Goal: Task Accomplishment & Management: Complete application form

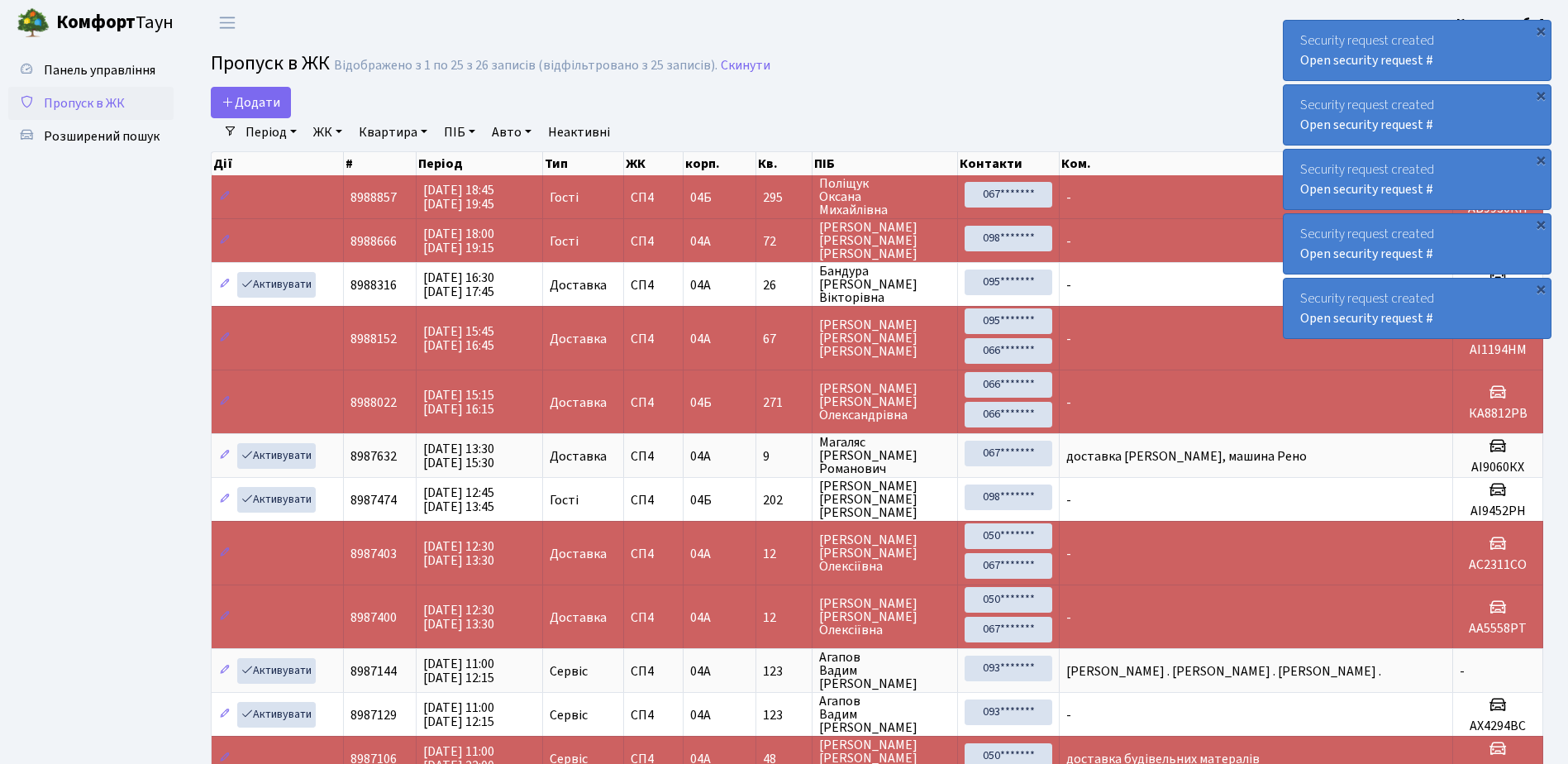
select select "25"
click at [109, 110] on span "Пропуск в ЖК" at bounding box center [84, 103] width 81 height 18
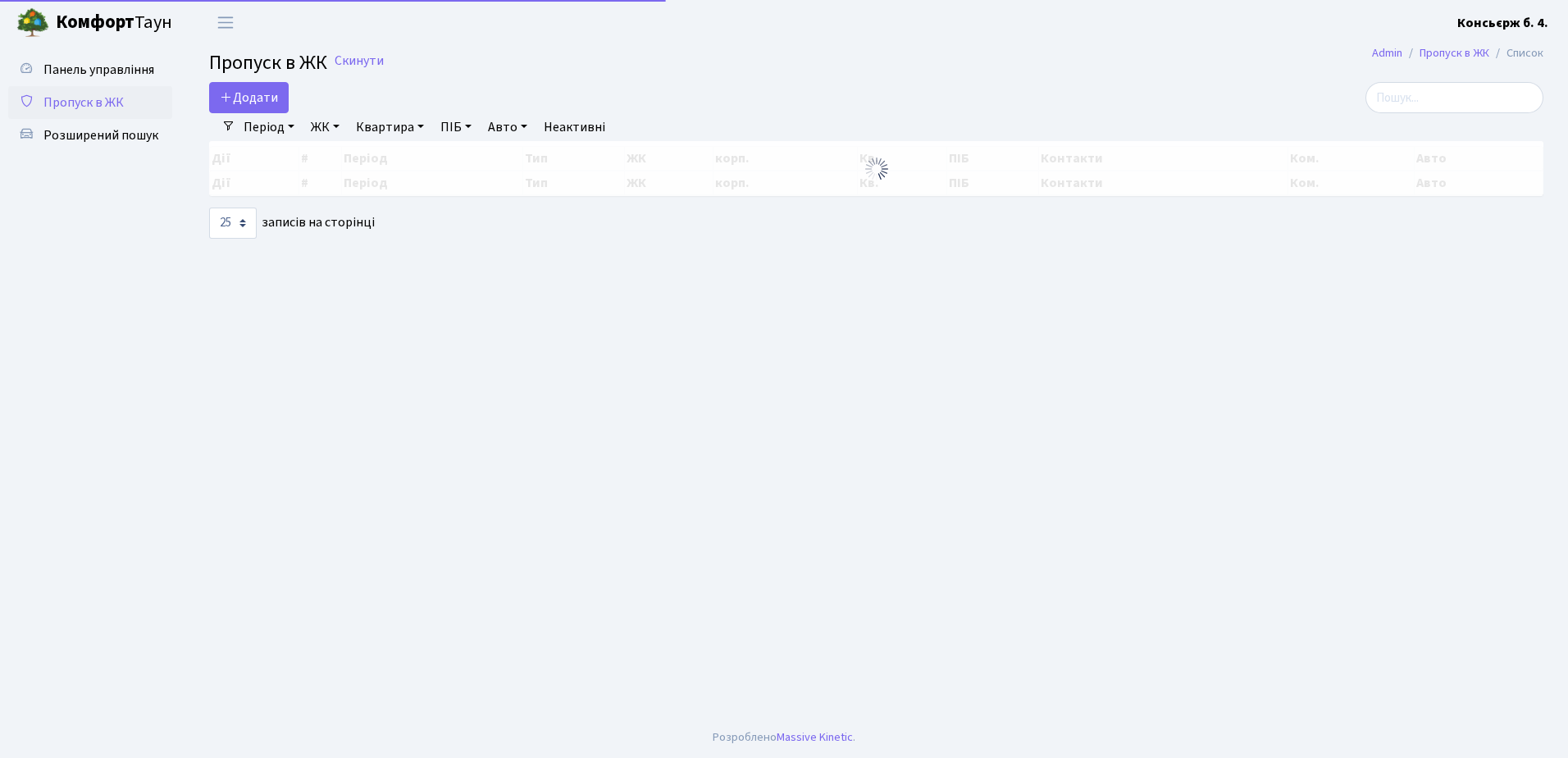
select select "25"
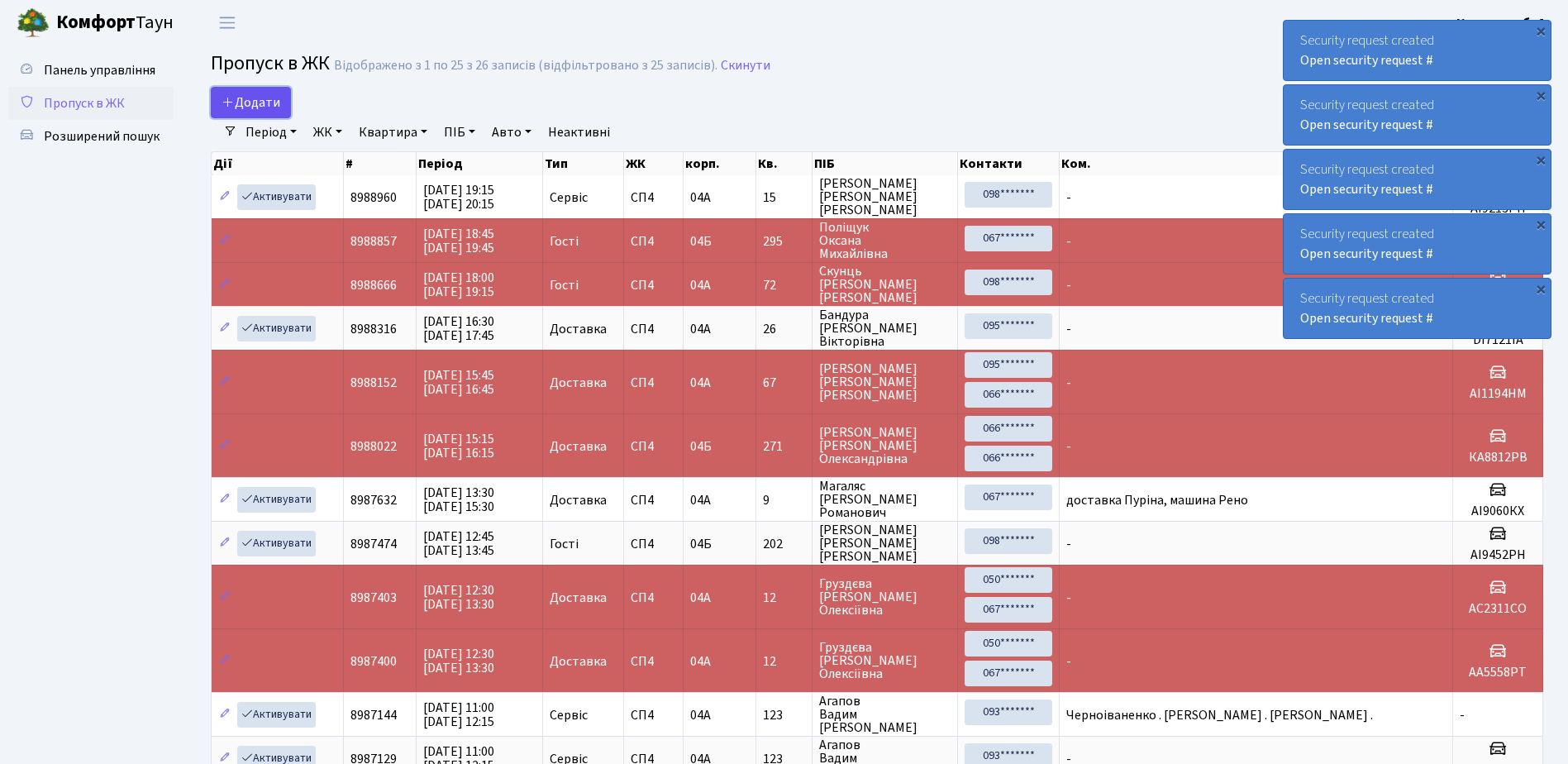
click at [275, 112] on link "Додати" at bounding box center [250, 102] width 80 height 32
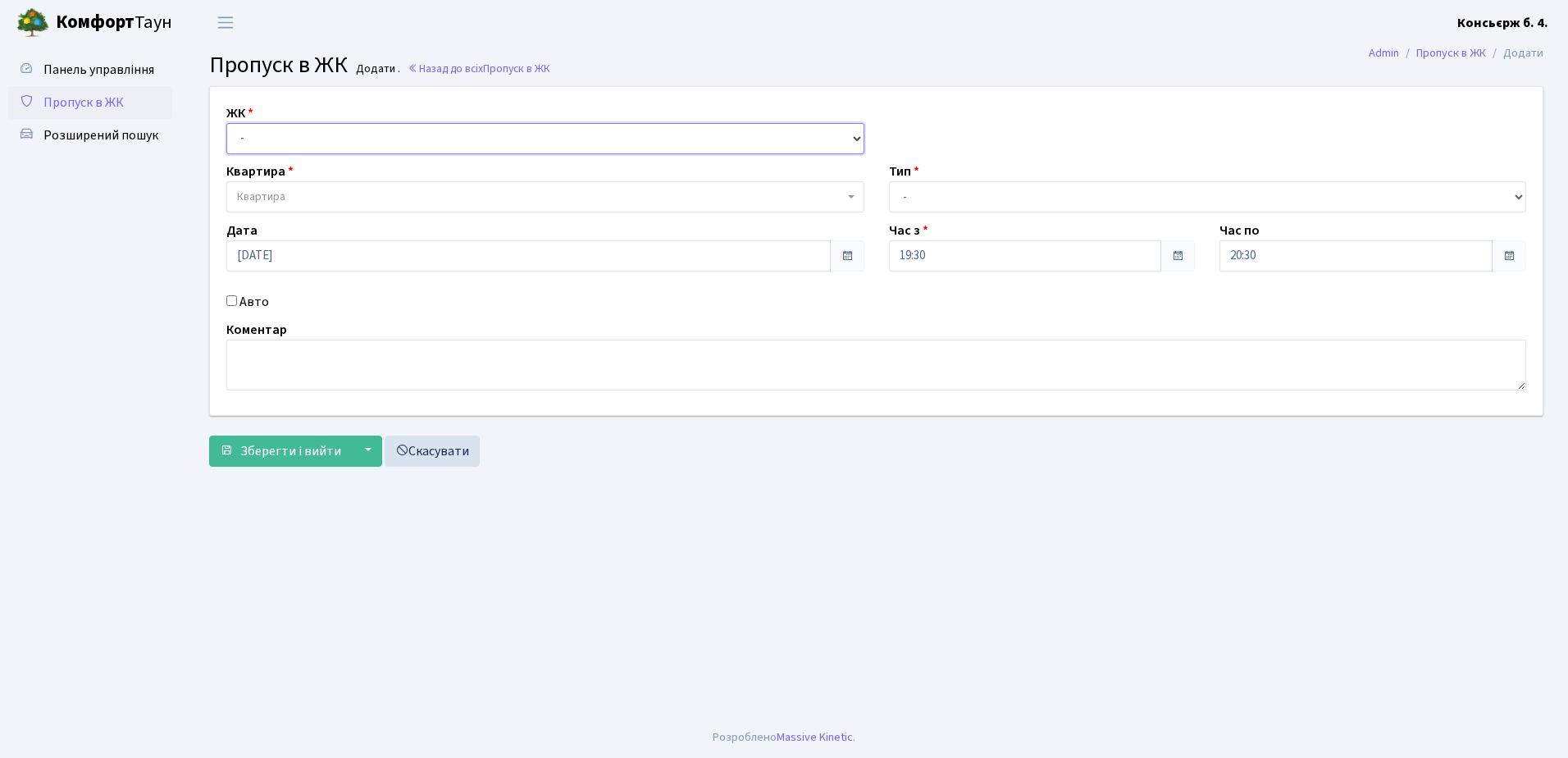
click at [275, 143] on select "- [STREET_ADDRESS]" at bounding box center [545, 138] width 638 height 32
select select "325"
click at [227, 123] on select "- СП4, Столичне шосе, 5" at bounding box center [545, 138] width 638 height 32
select select
click at [304, 128] on select "- СП4, Столичне шосе, 5" at bounding box center [545, 138] width 638 height 32
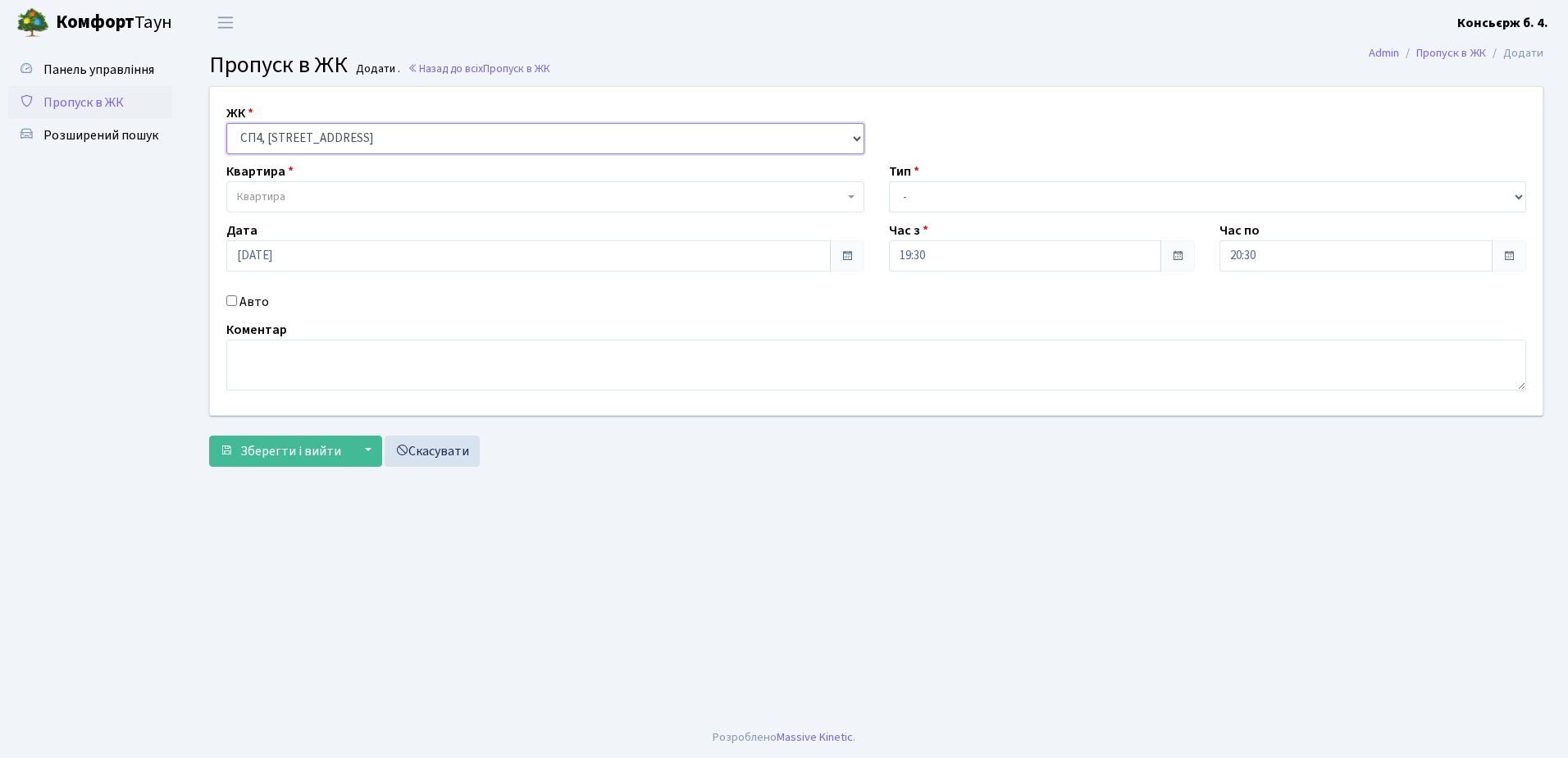
click at [227, 123] on select "- СП4, Столичне шосе, 5" at bounding box center [545, 138] width 638 height 32
click at [306, 195] on span "Квартира" at bounding box center [540, 196] width 607 height 16
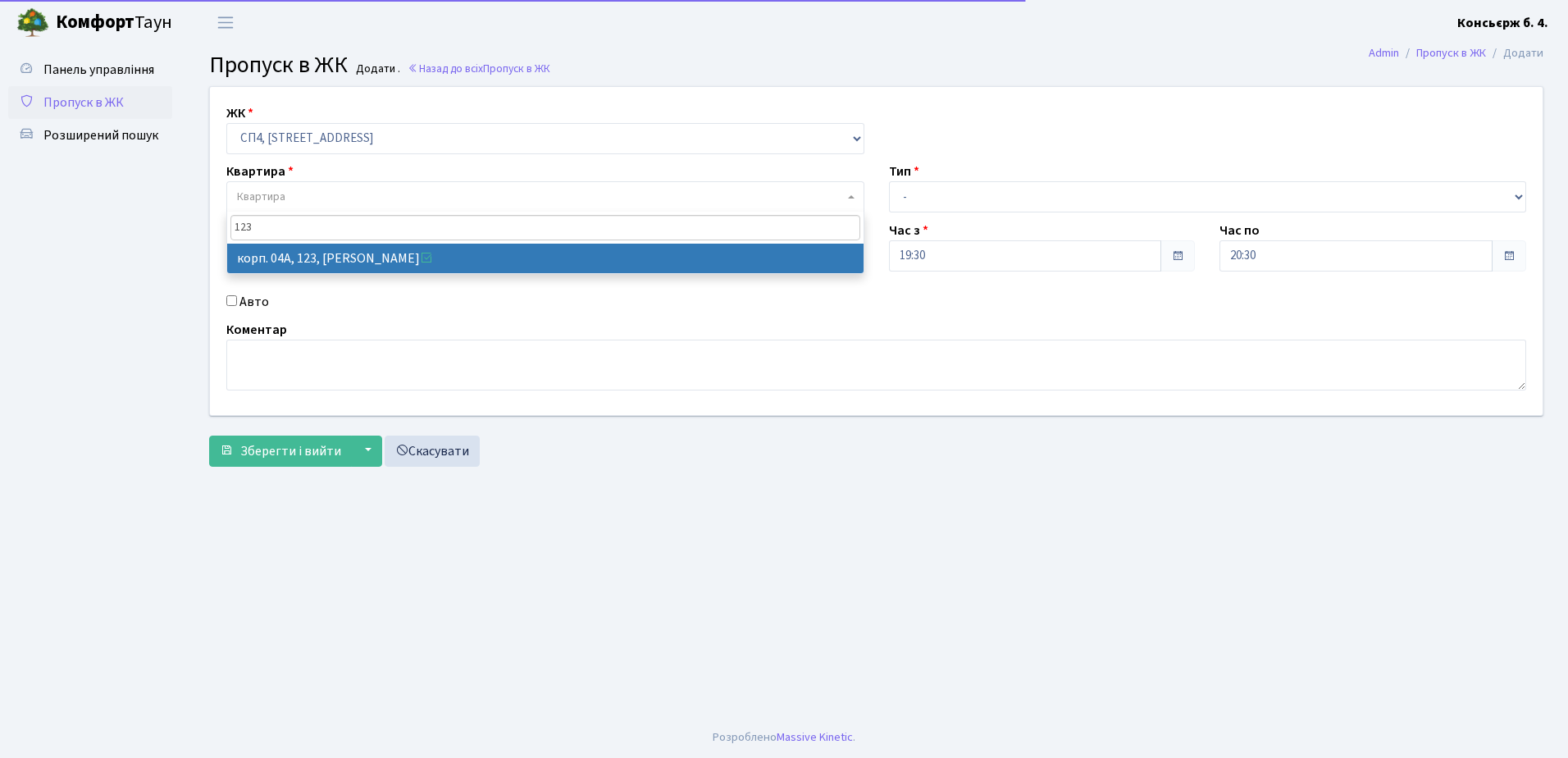
type input "123"
select select "21151"
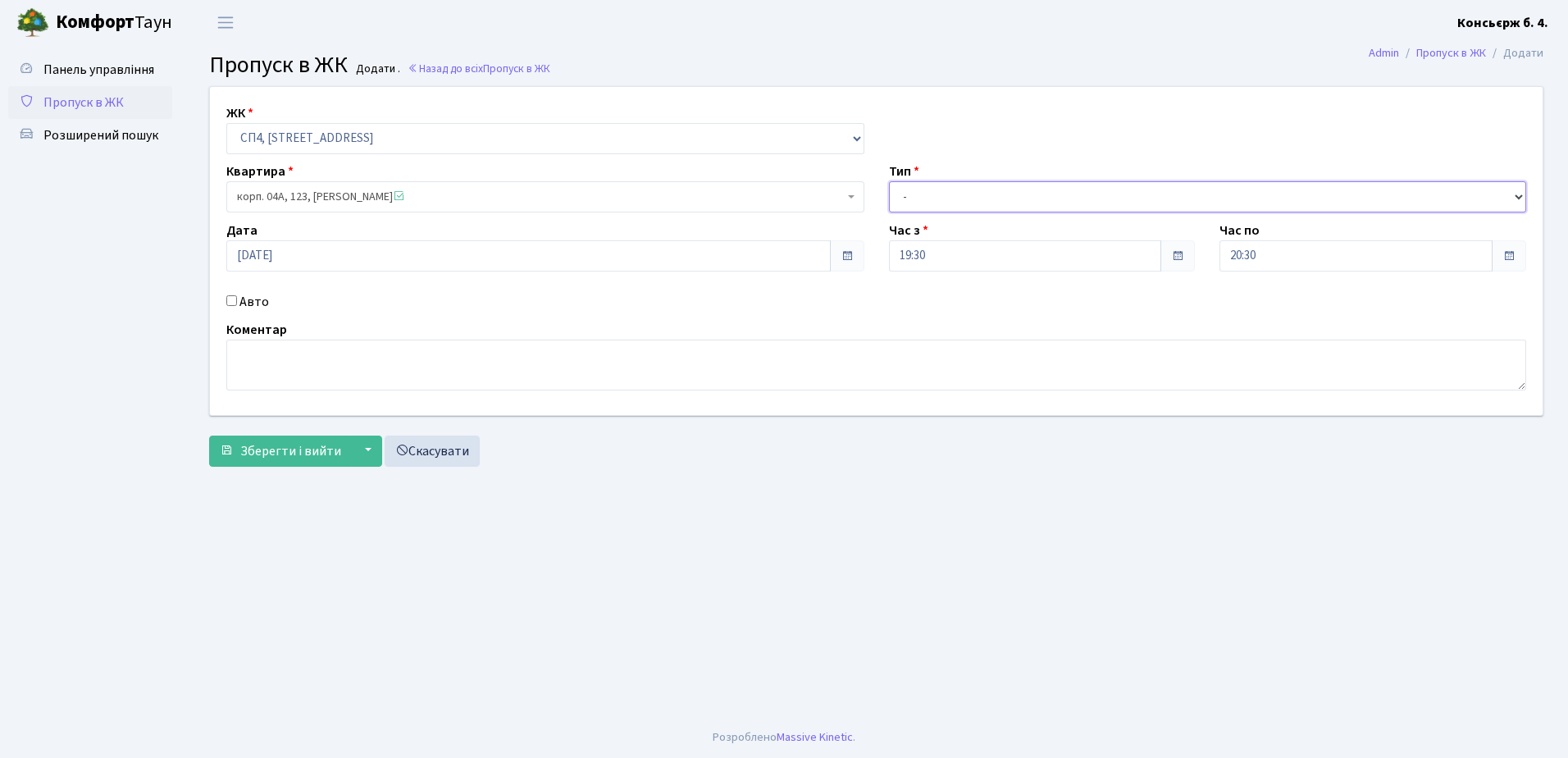
drag, startPoint x: 983, startPoint y: 197, endPoint x: 979, endPoint y: 210, distance: 13.6
click at [983, 197] on select "- Доставка Таксі Гості Сервіс" at bounding box center [1208, 197] width 638 height 32
select select "18"
click at [889, 182] on select "- Доставка Таксі Гості Сервіс" at bounding box center [1208, 197] width 638 height 32
click at [276, 369] on textarea at bounding box center [876, 365] width 1300 height 51
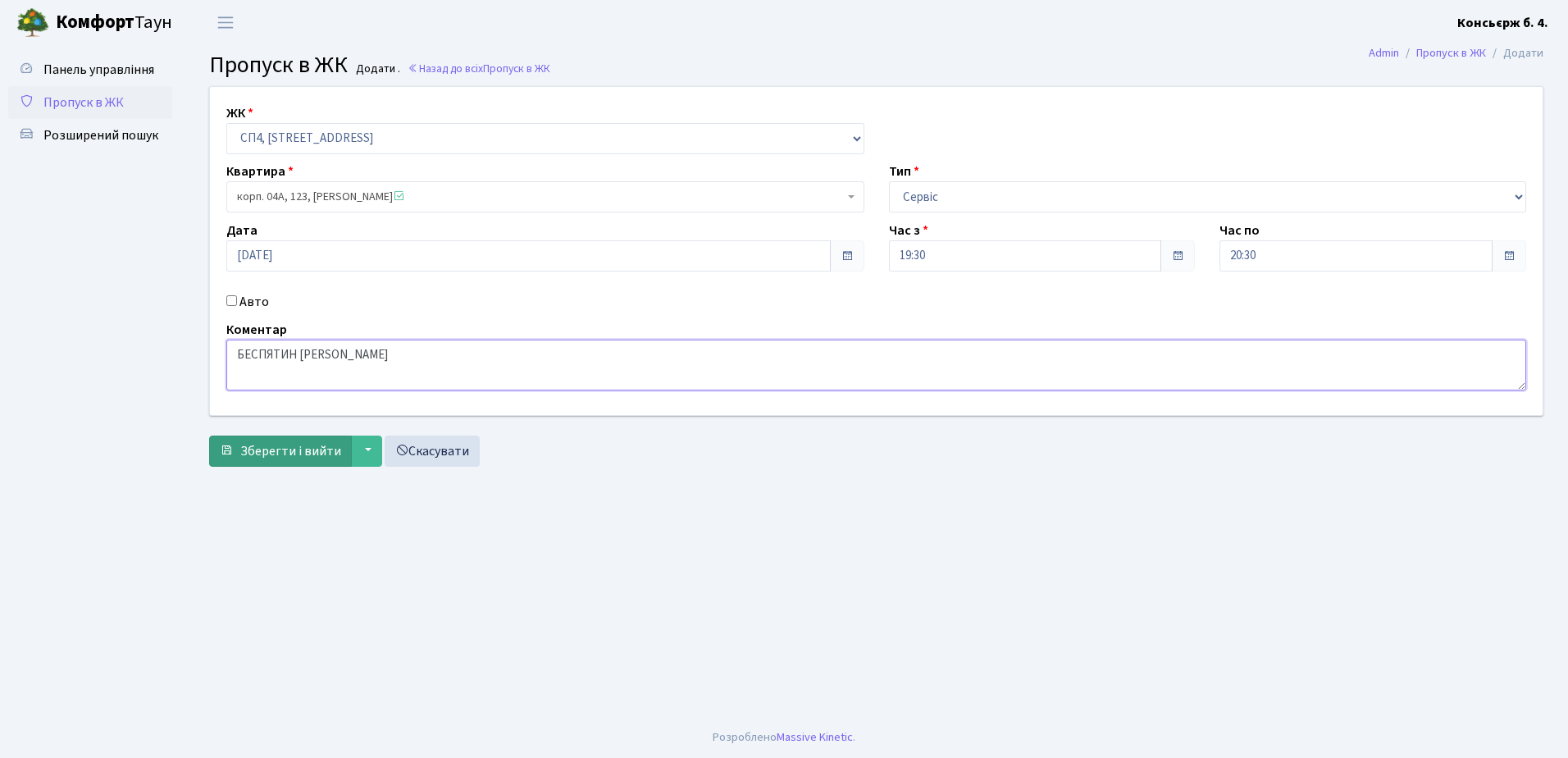
type textarea "БЕСПЯТИН ДІДЕНКО"
click at [284, 456] on span "Зберегти і вийти" at bounding box center [291, 451] width 101 height 18
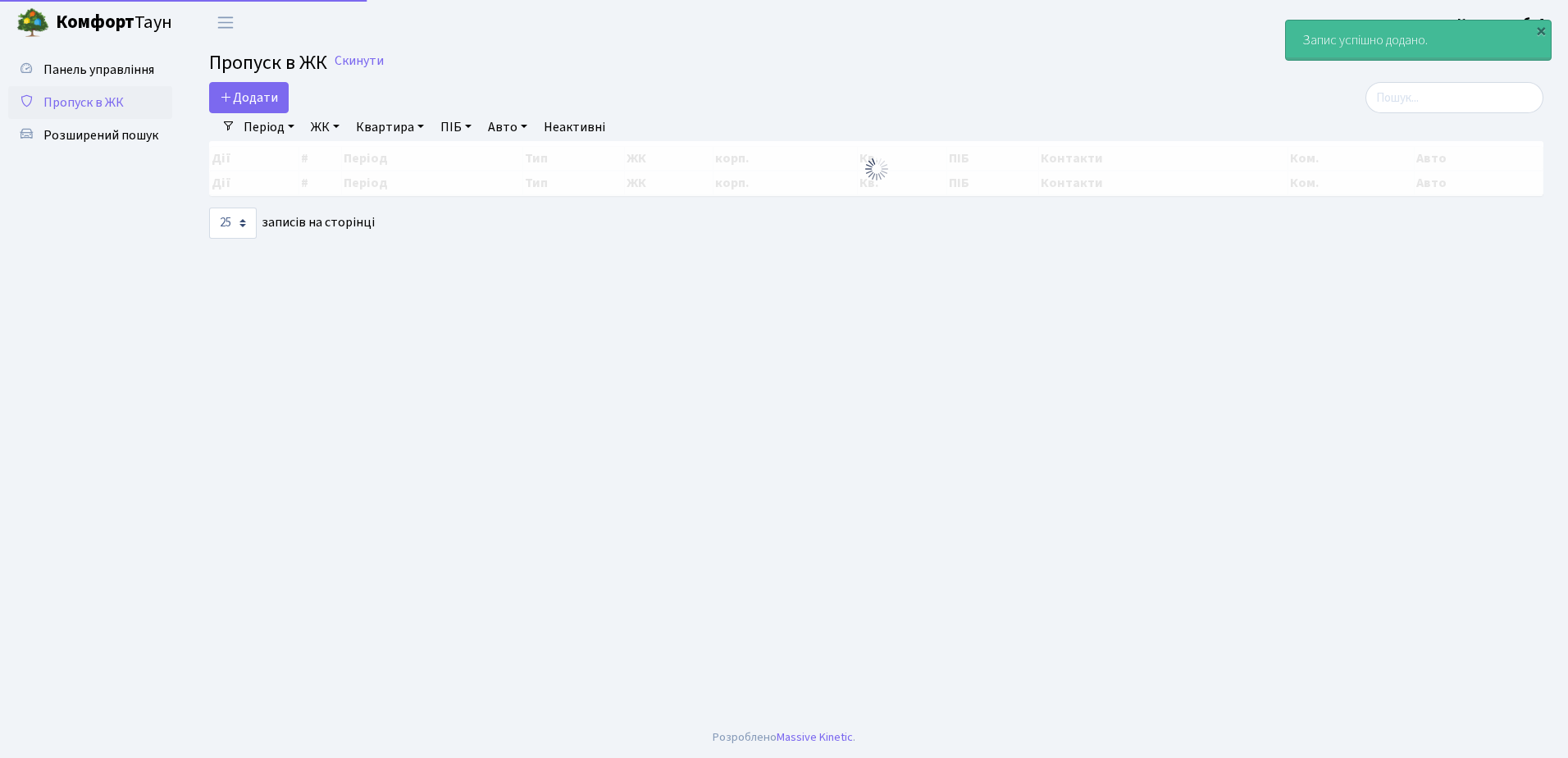
select select "25"
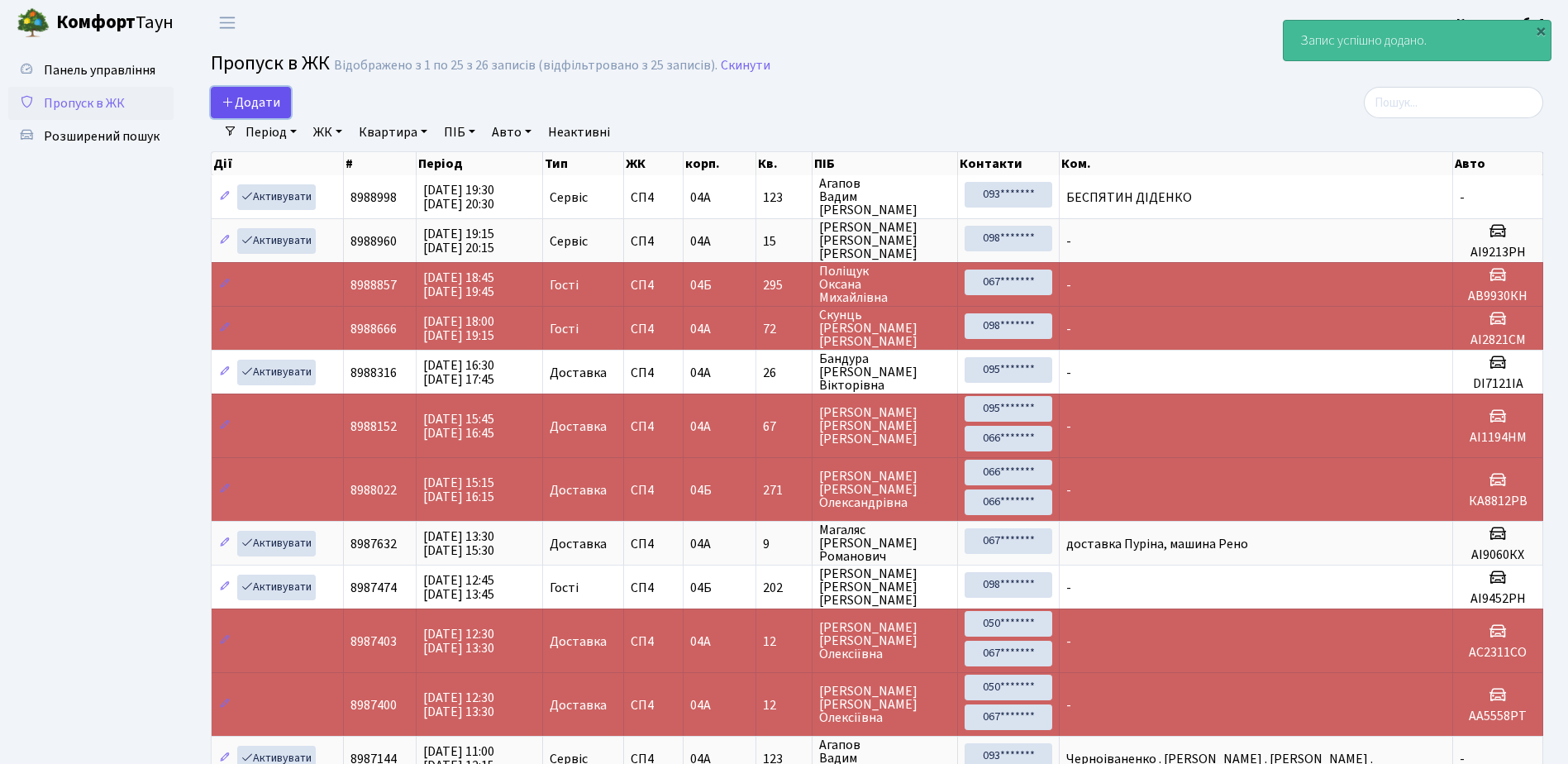
click at [249, 107] on span "Додати" at bounding box center [251, 102] width 58 height 18
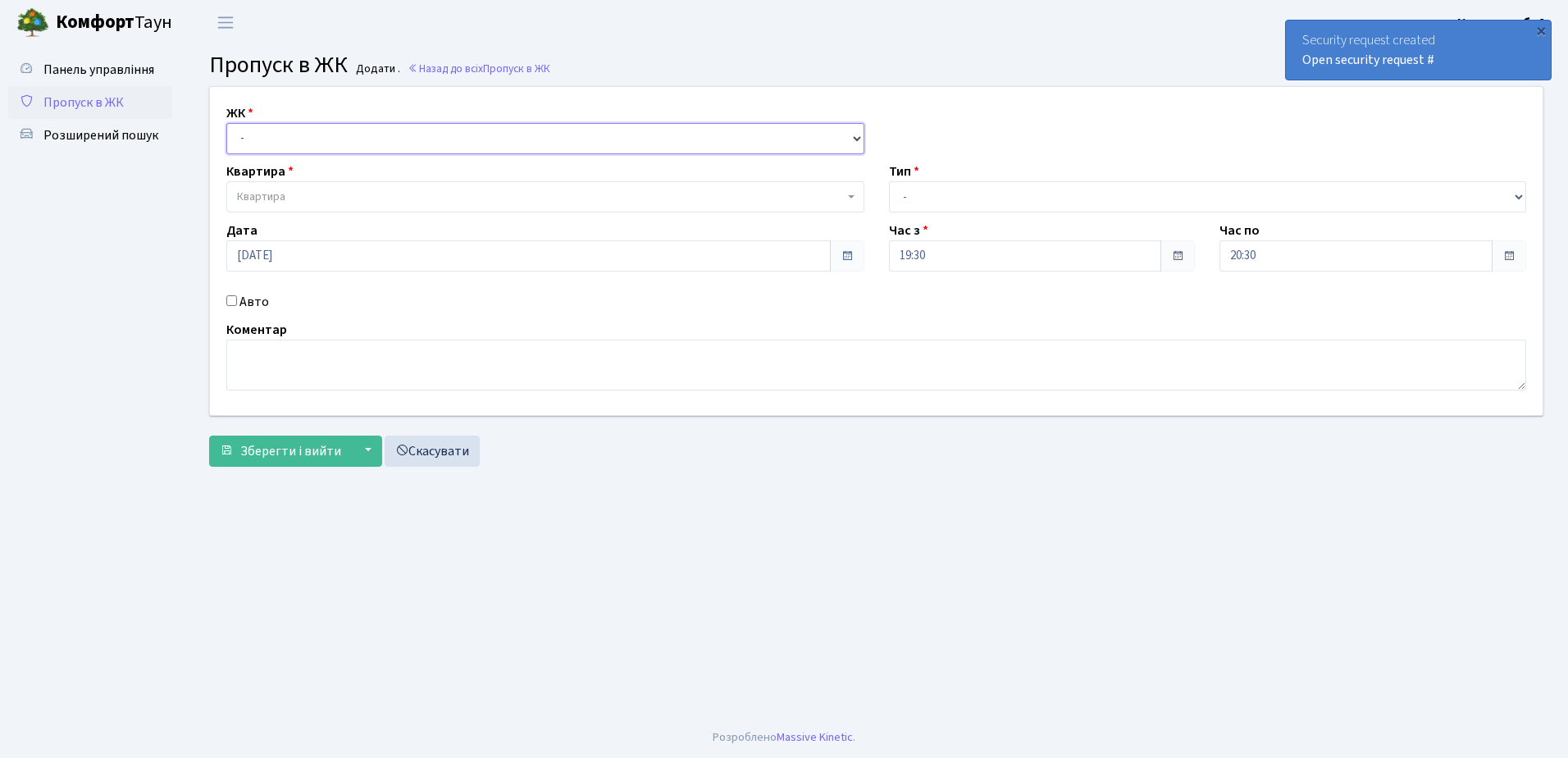
click at [274, 133] on select "- [STREET_ADDRESS]" at bounding box center [545, 138] width 638 height 32
select select "325"
click at [227, 123] on select "- [STREET_ADDRESS]" at bounding box center [545, 138] width 638 height 32
select select
click at [246, 253] on input "17.09.2025" at bounding box center [528, 256] width 604 height 32
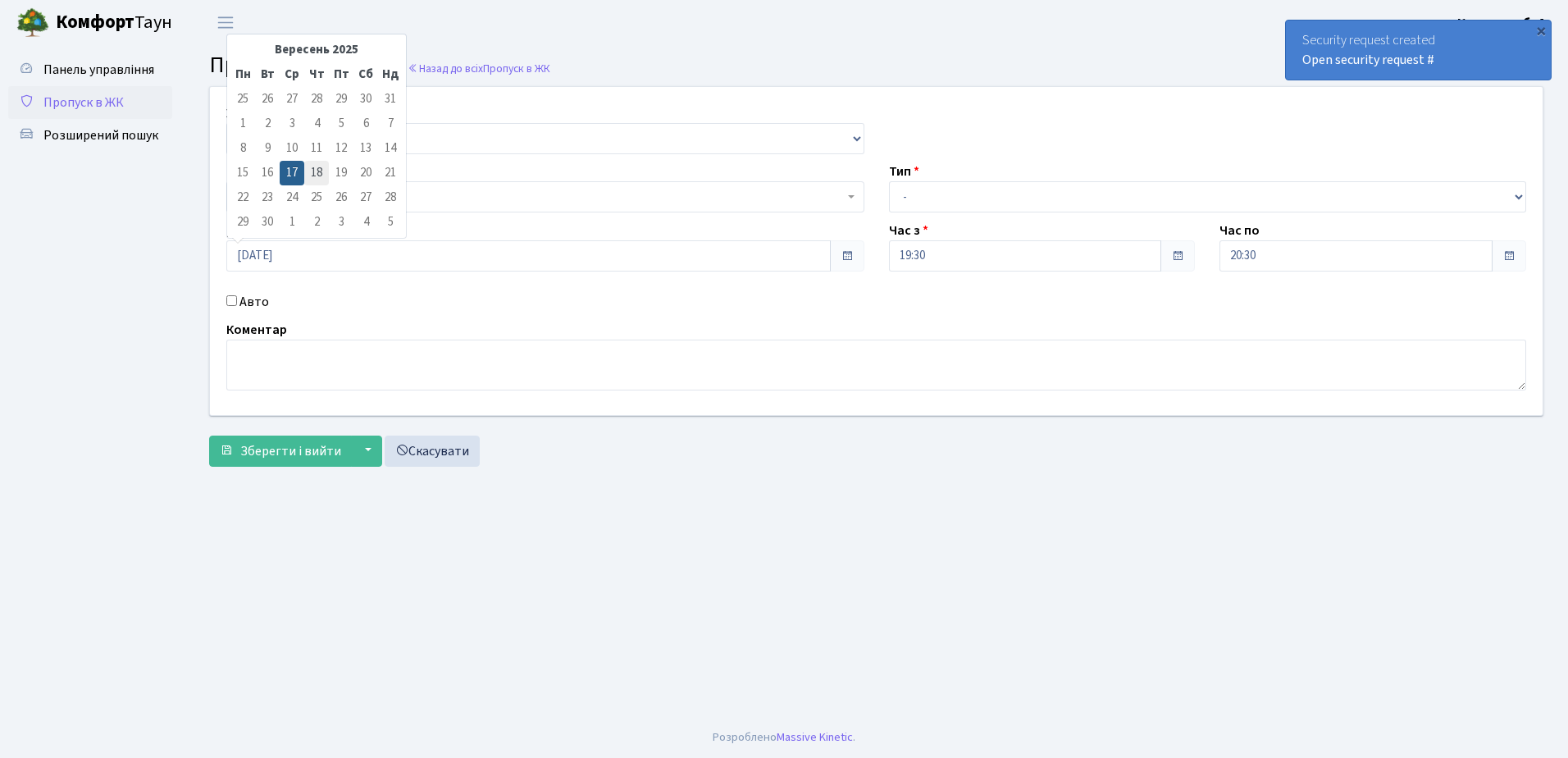
click at [313, 175] on td "18" at bounding box center [316, 173] width 25 height 25
type input "18.09.2025"
click at [228, 303] on input "Авто" at bounding box center [232, 300] width 11 height 11
checkbox input "true"
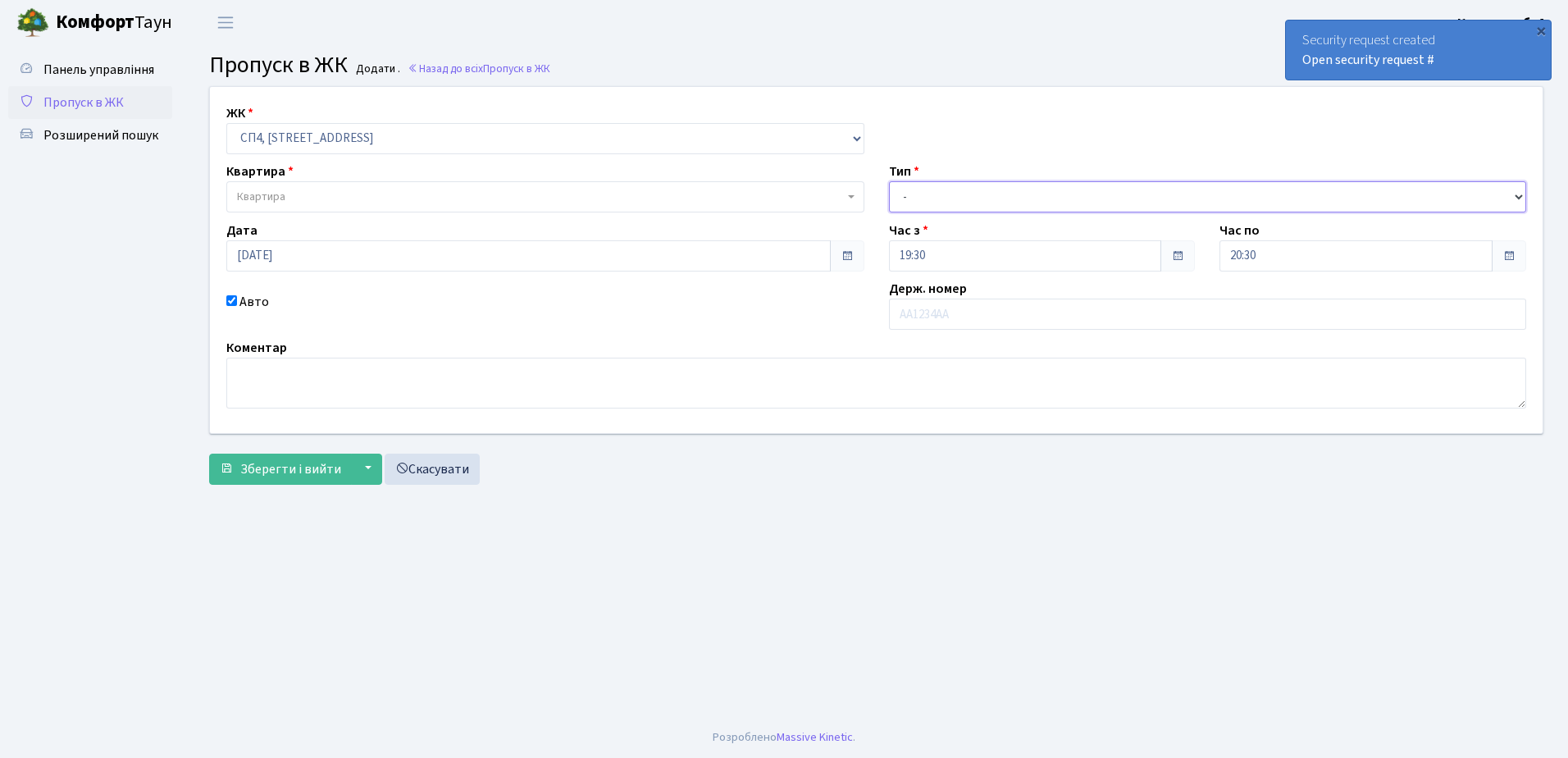
click at [929, 203] on select "- Доставка Таксі Гості Сервіс" at bounding box center [1208, 197] width 638 height 32
select select "1"
click at [889, 182] on select "- Доставка Таксі Гості Сервіс" at bounding box center [1208, 197] width 638 height 32
click at [917, 314] on input "text" at bounding box center [1208, 314] width 638 height 32
type input "AA9005IX"
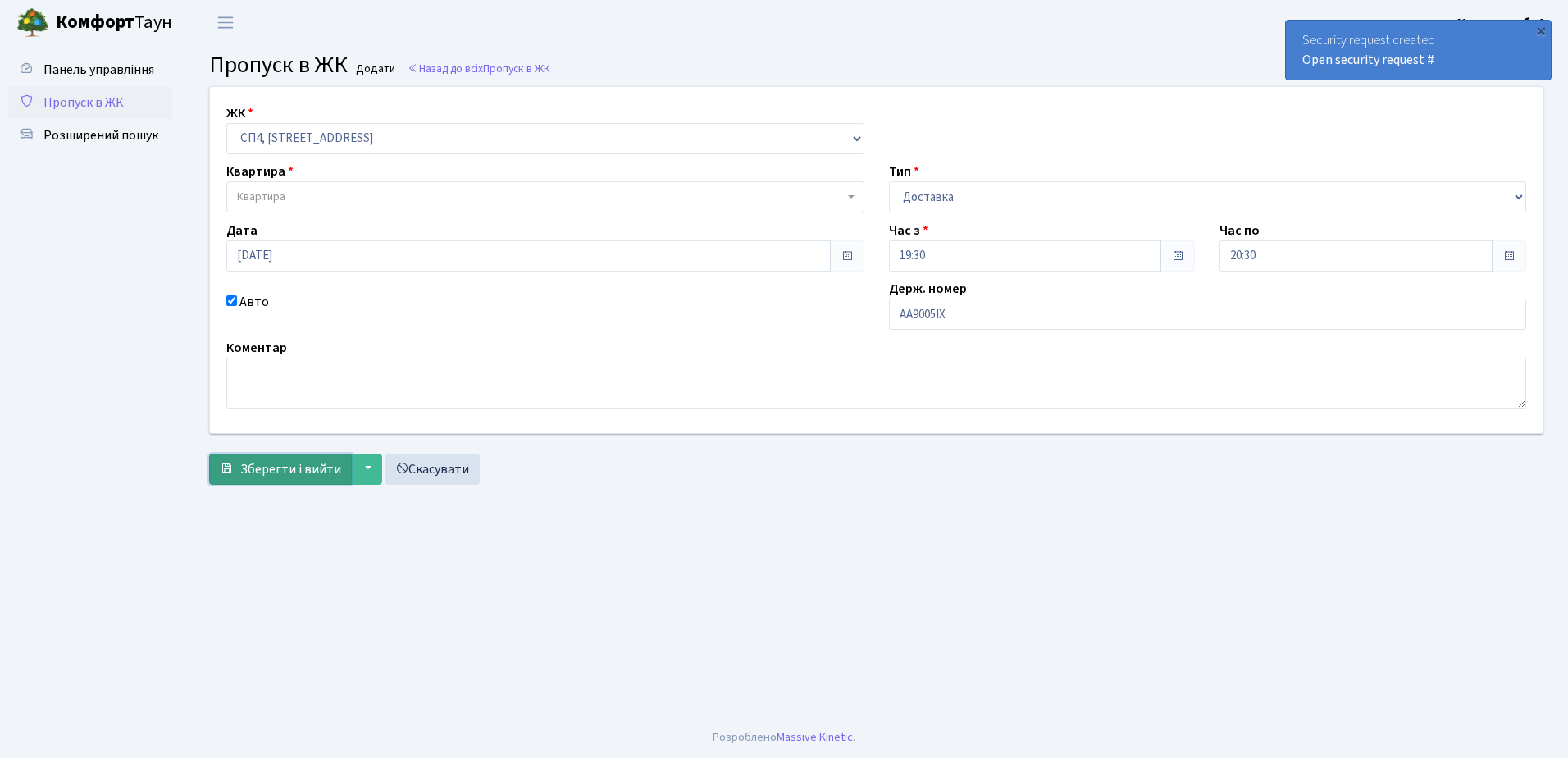
click at [303, 461] on span "Зберегти і вийти" at bounding box center [291, 469] width 101 height 18
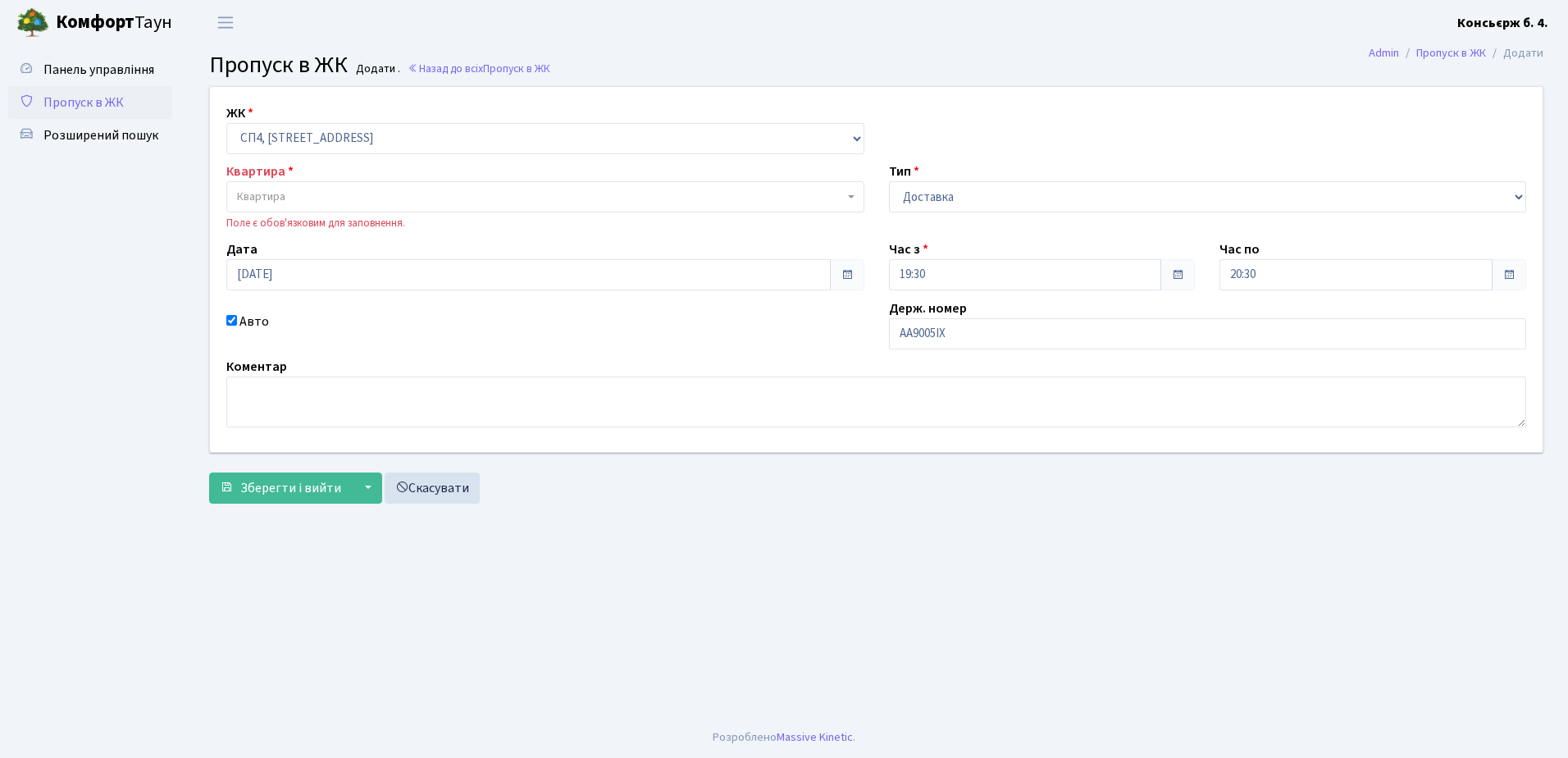
click at [313, 197] on span "Квартира" at bounding box center [540, 196] width 607 height 16
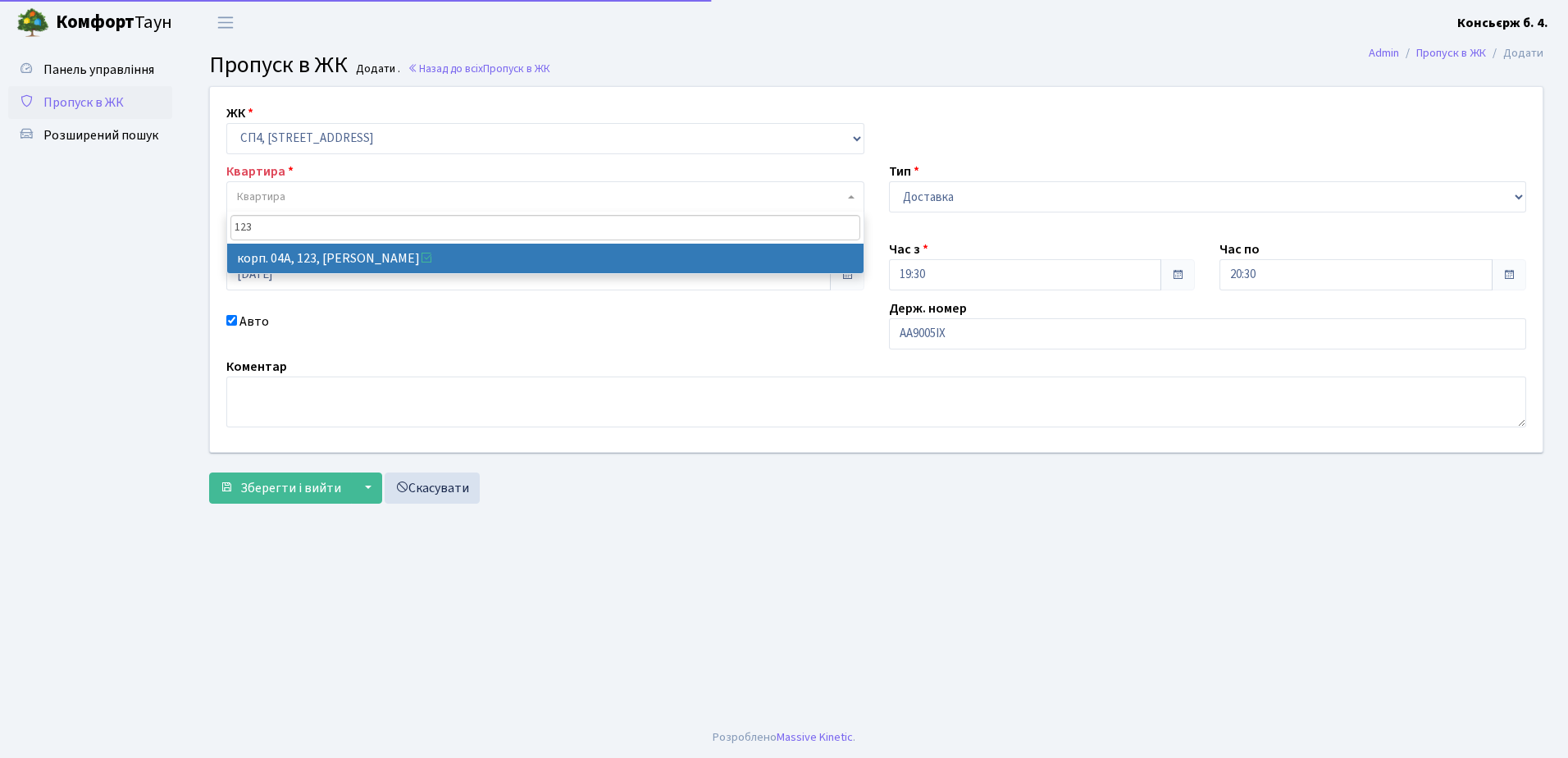
type input "123"
select select "21151"
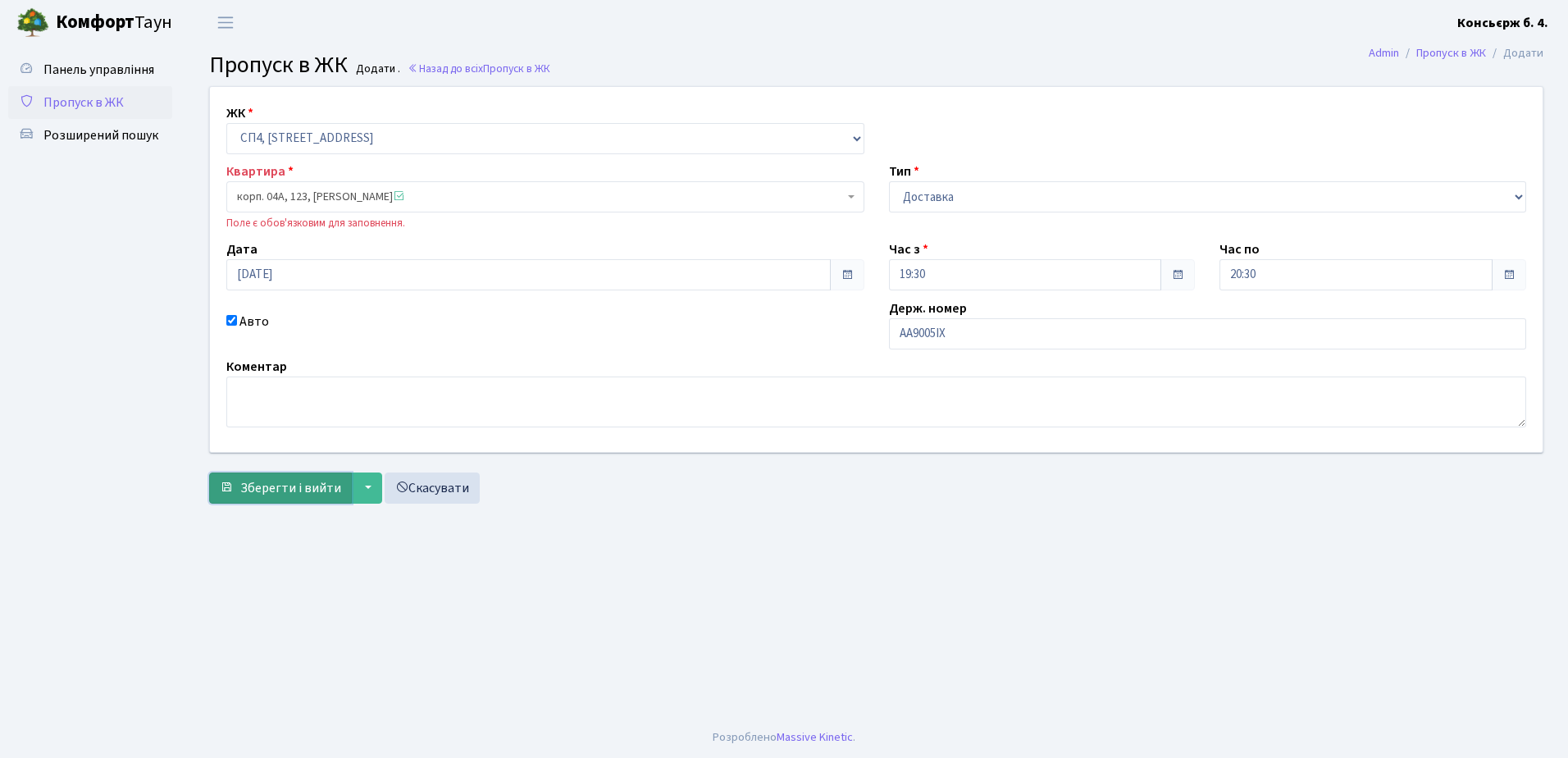
click at [274, 496] on span "Зберегти і вийти" at bounding box center [291, 488] width 101 height 18
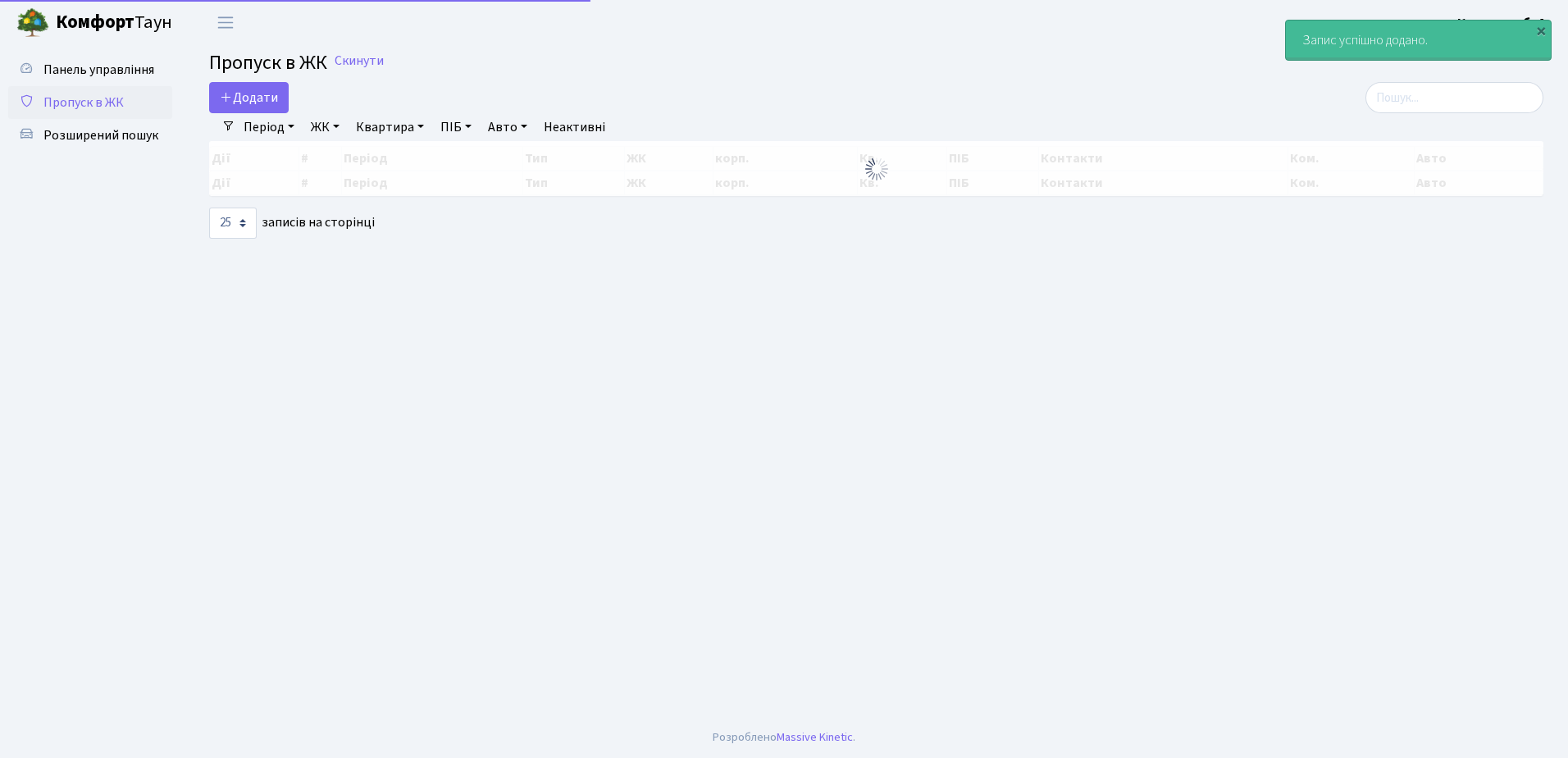
select select "25"
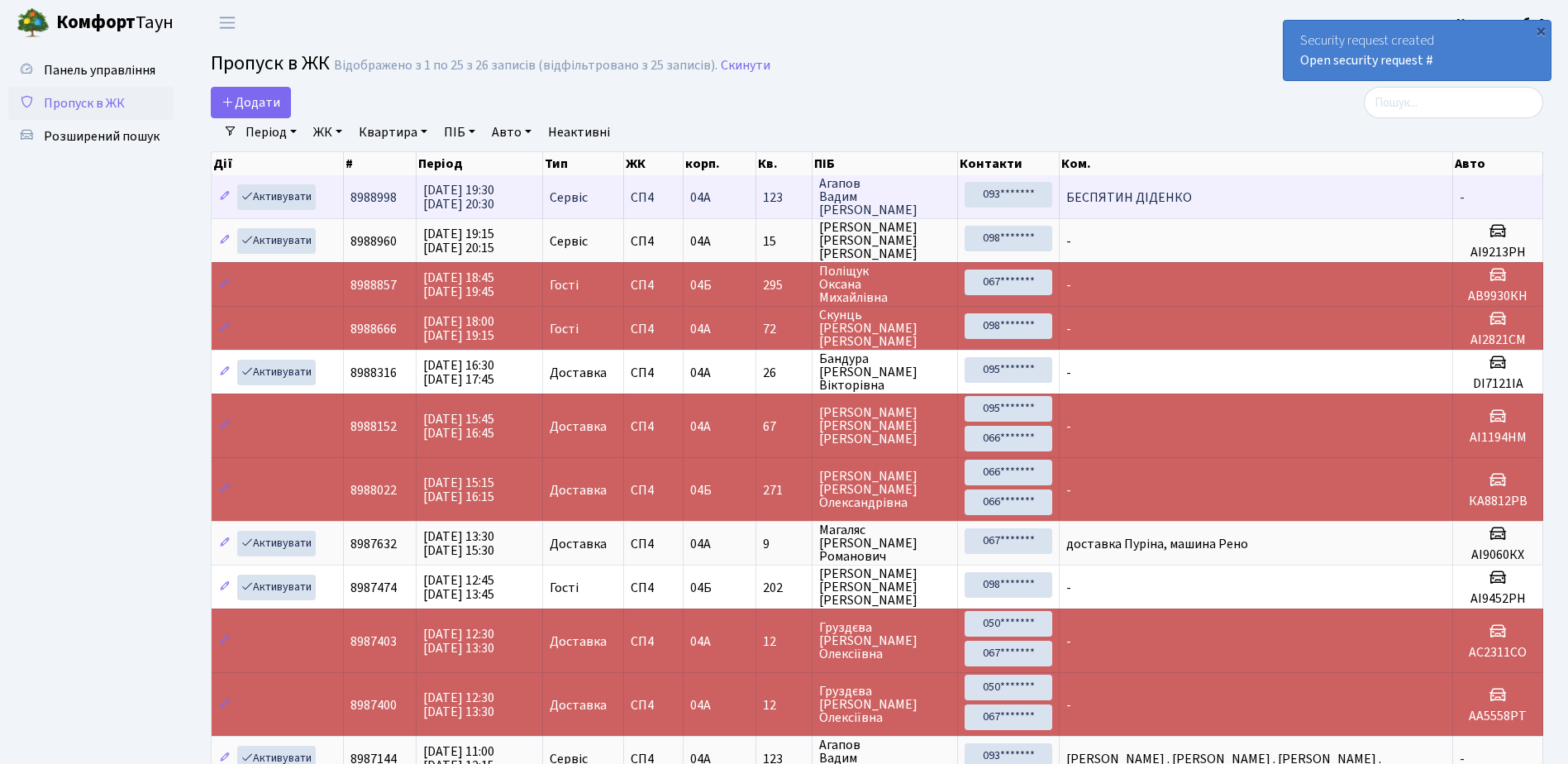
click at [1320, 199] on td "БЕСПЯТИН ДІДЕНКО" at bounding box center [1256, 197] width 394 height 43
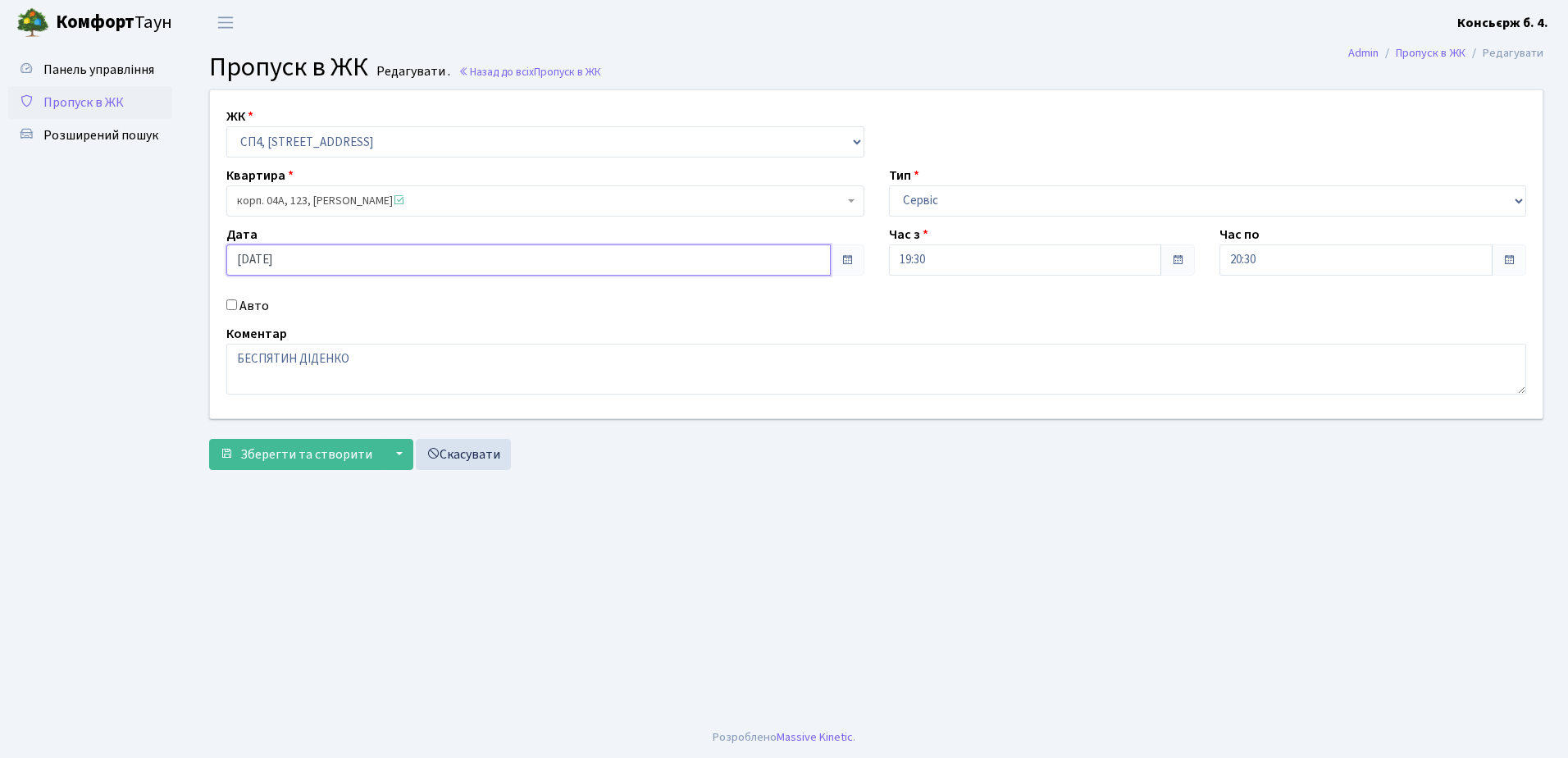
click at [252, 264] on input "[DATE]" at bounding box center [528, 260] width 604 height 32
click at [314, 178] on td "18" at bounding box center [316, 176] width 25 height 25
click at [311, 172] on td "18" at bounding box center [316, 176] width 25 height 25
click at [315, 174] on td "18" at bounding box center [316, 176] width 25 height 25
click at [394, 460] on button "▼" at bounding box center [397, 454] width 32 height 32
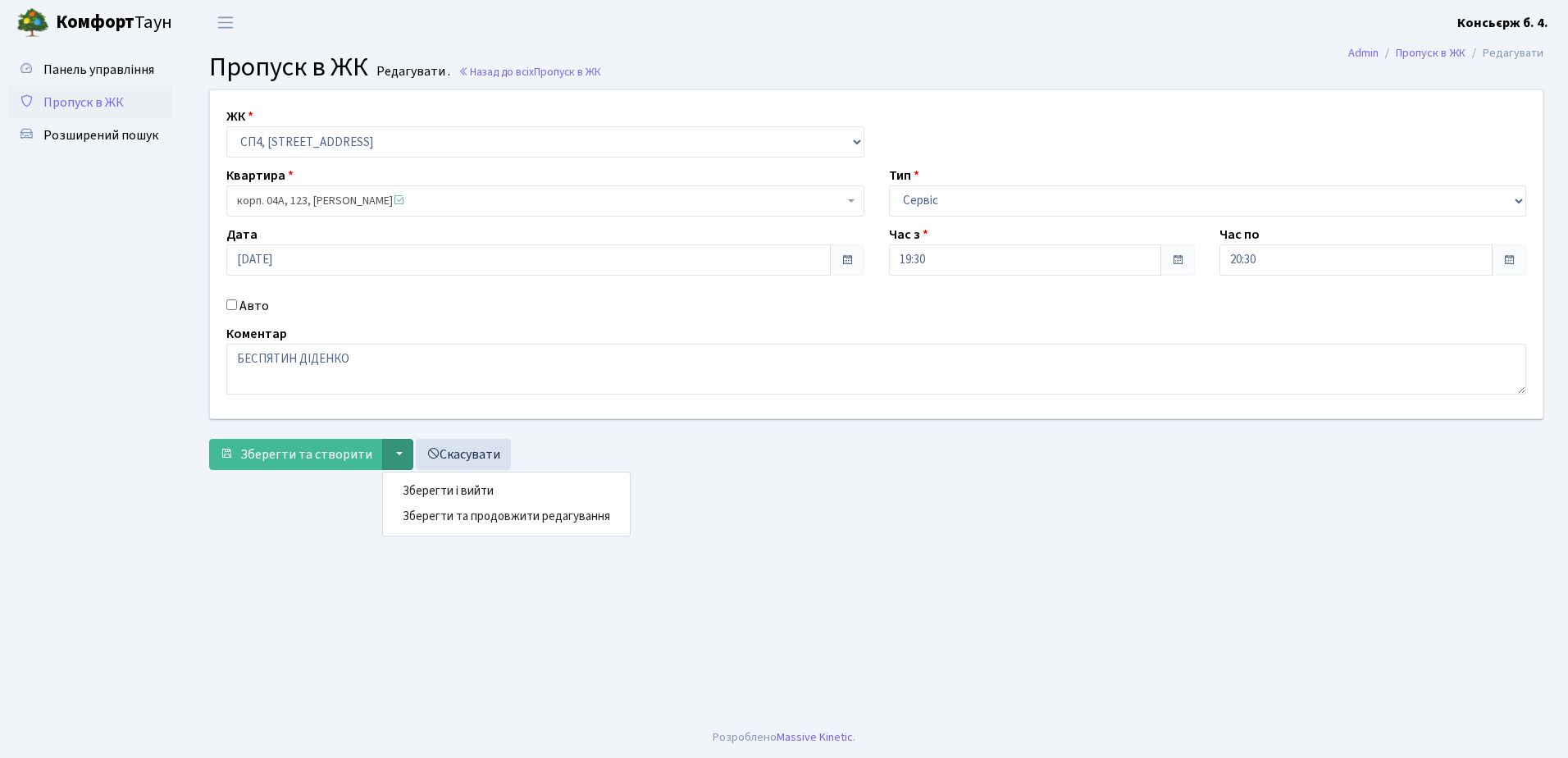
click at [394, 460] on button "▼" at bounding box center [397, 454] width 32 height 32
click at [245, 259] on input "[DATE]" at bounding box center [528, 260] width 604 height 32
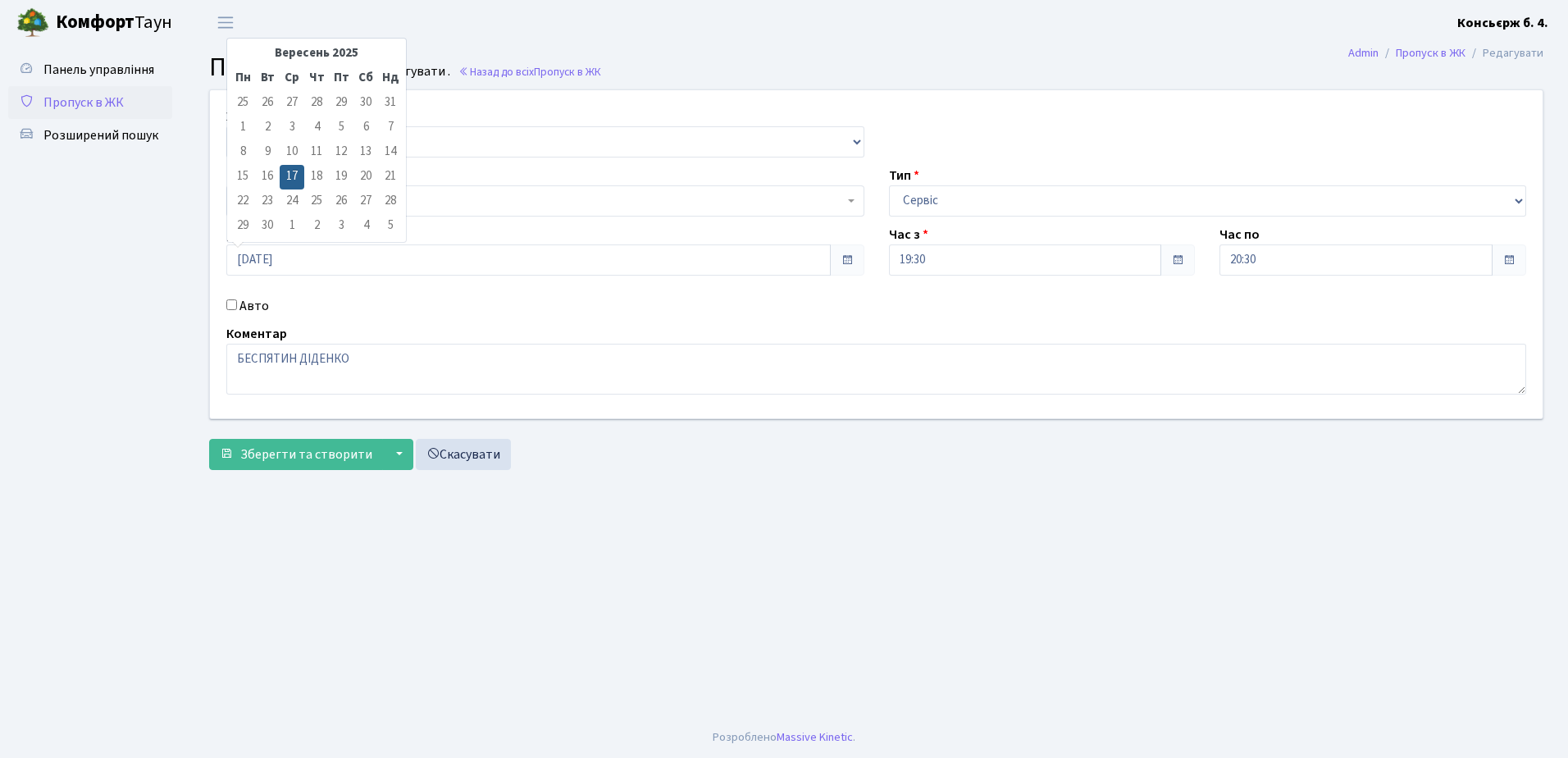
click at [310, 178] on td "18" at bounding box center [316, 176] width 25 height 25
drag, startPoint x: 292, startPoint y: 177, endPoint x: 331, endPoint y: 182, distance: 39.3
click at [331, 182] on tr "15 16 17 18 19 20 21" at bounding box center [316, 176] width 172 height 25
click at [319, 175] on td "18" at bounding box center [316, 176] width 25 height 25
click at [258, 265] on input "[DATE]" at bounding box center [528, 260] width 604 height 32
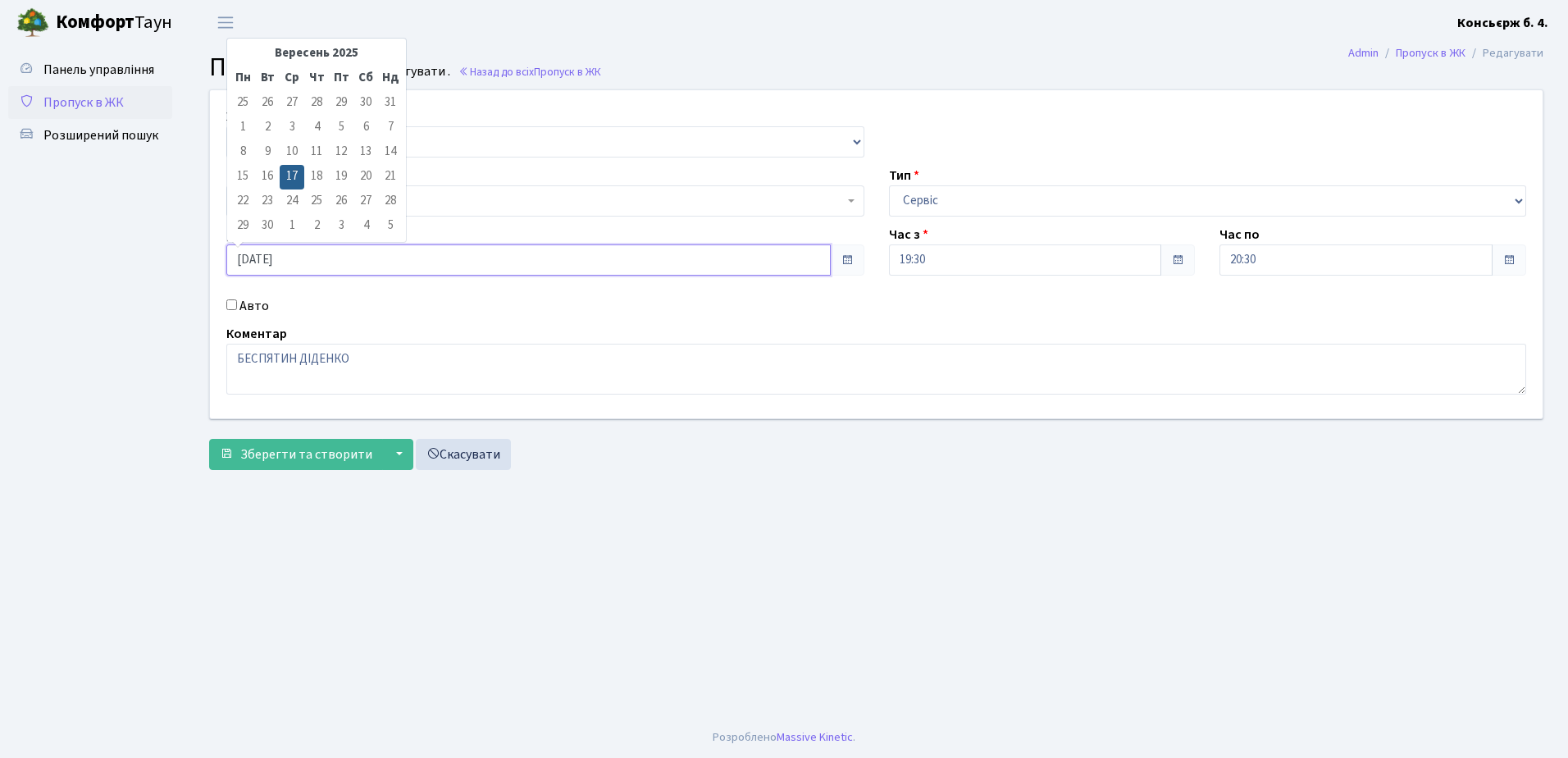
click at [295, 268] on input "[DATE]" at bounding box center [528, 260] width 604 height 32
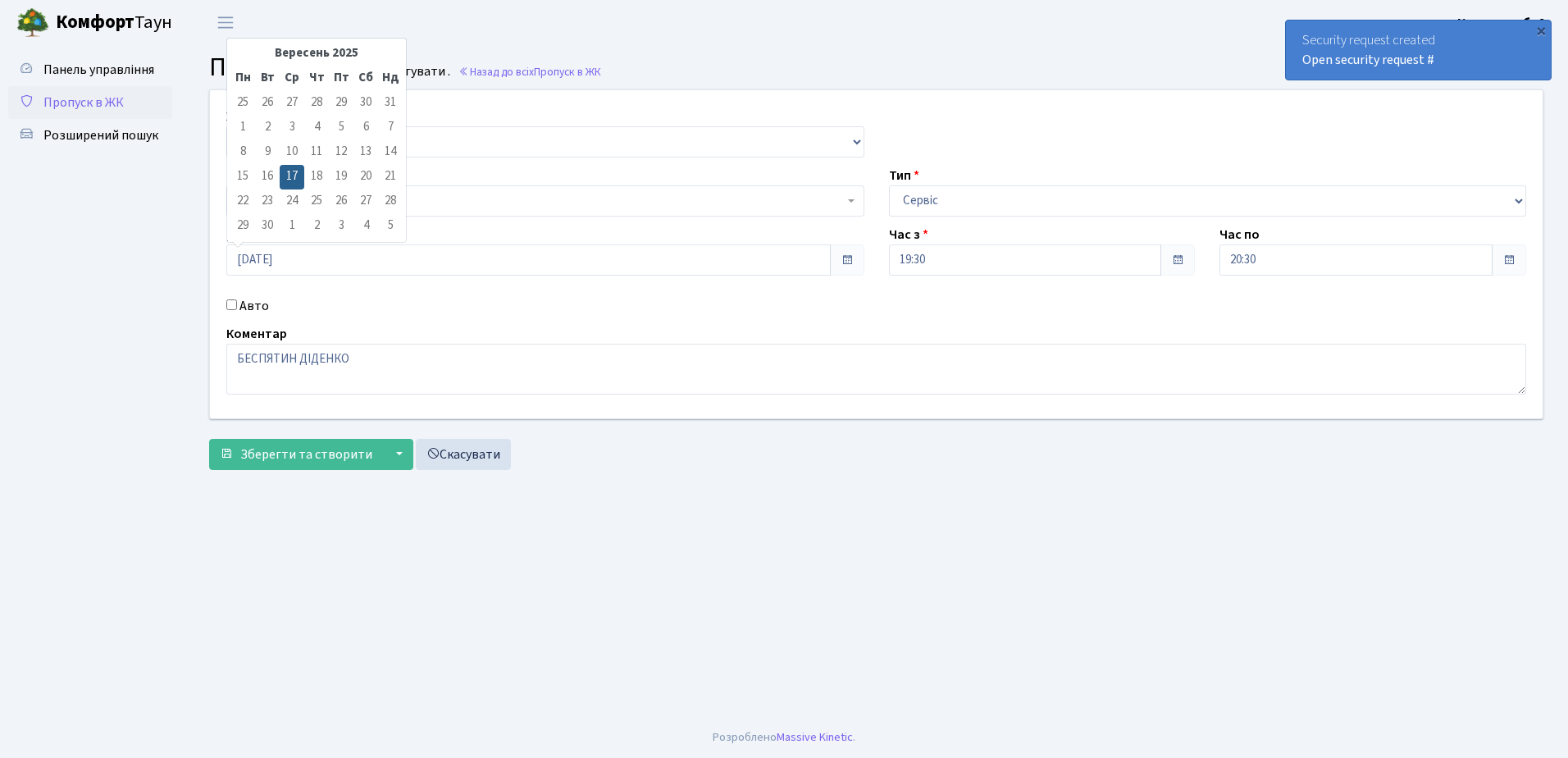
click at [392, 321] on div "ЖК - СП4, Столичне шосе, 5 Квартира корп. 04А, 123, Агапов Вадим Олександрович …" at bounding box center [876, 254] width 1357 height 328
click at [303, 263] on input "17.09.2025" at bounding box center [528, 260] width 604 height 32
click at [317, 176] on td "18" at bounding box center [316, 176] width 25 height 25
click at [315, 178] on td "18" at bounding box center [316, 176] width 25 height 25
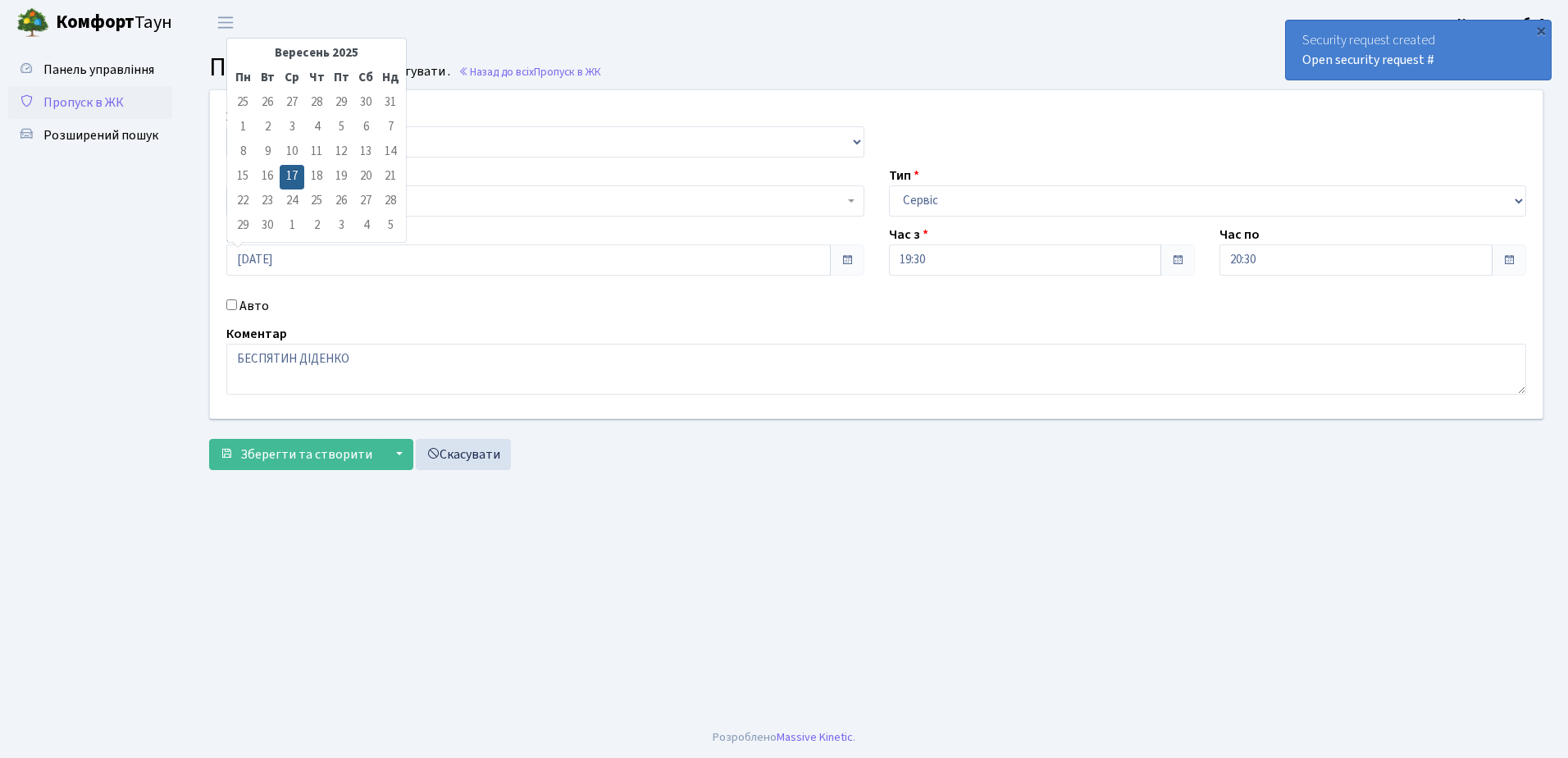
click at [315, 178] on td "18" at bounding box center [316, 176] width 25 height 25
click at [308, 562] on main "Admin Пропуск в ЖК Редагувати Пропуск в ЖК Редагувати . Назад до всіх Пропуск в…" at bounding box center [875, 381] width 1383 height 672
click at [320, 258] on input "[DATE]" at bounding box center [528, 260] width 604 height 32
click at [318, 176] on td "18" at bounding box center [316, 176] width 25 height 25
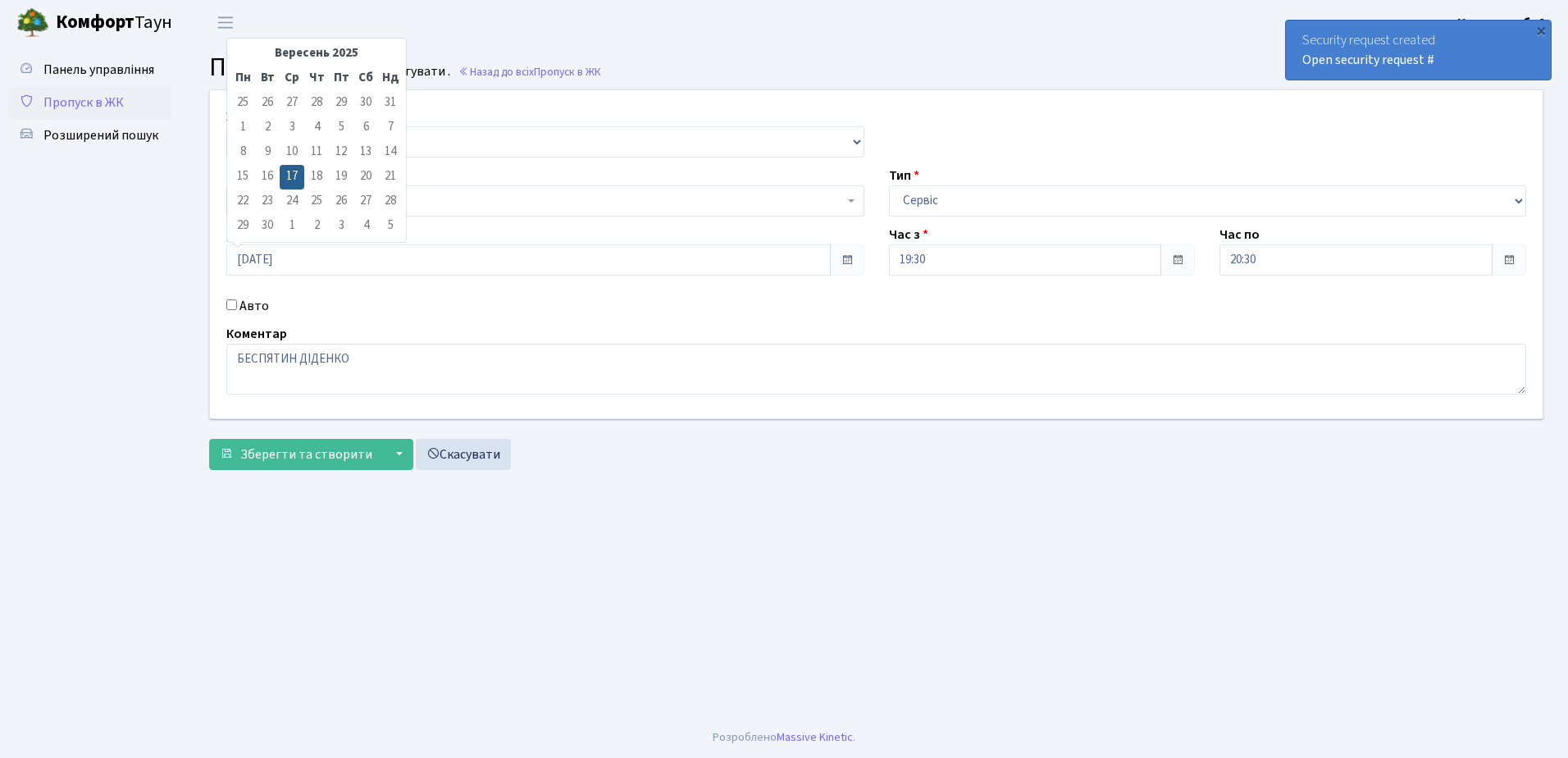
click at [318, 176] on td "18" at bounding box center [316, 176] width 25 height 25
click at [314, 176] on td "18" at bounding box center [316, 176] width 25 height 25
click at [839, 268] on span at bounding box center [847, 260] width 34 height 32
click at [839, 267] on span at bounding box center [847, 260] width 34 height 32
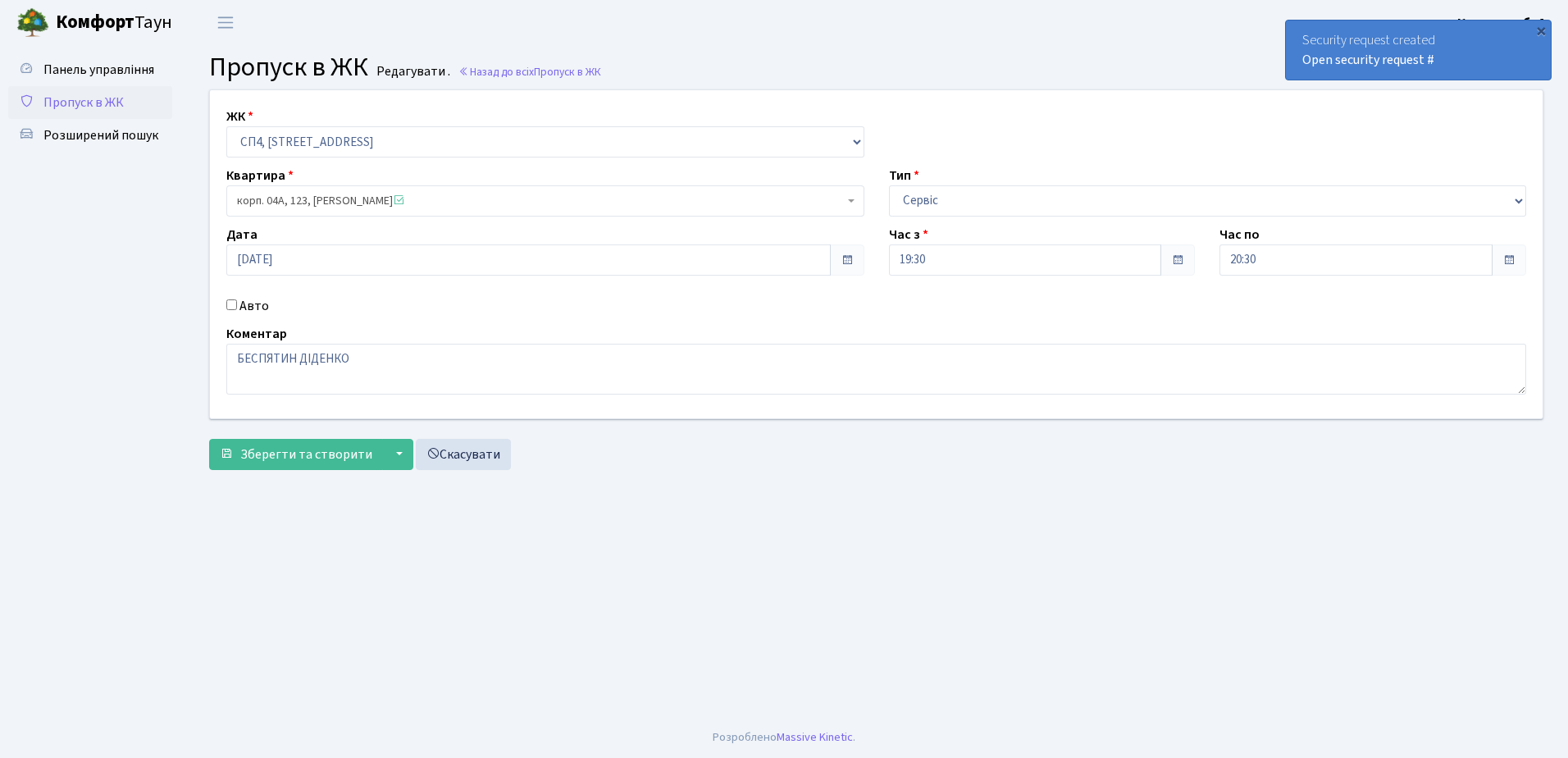
click at [840, 263] on span at bounding box center [846, 259] width 13 height 13
click at [844, 259] on span at bounding box center [846, 259] width 13 height 13
click at [391, 454] on button "▼" at bounding box center [397, 454] width 32 height 32
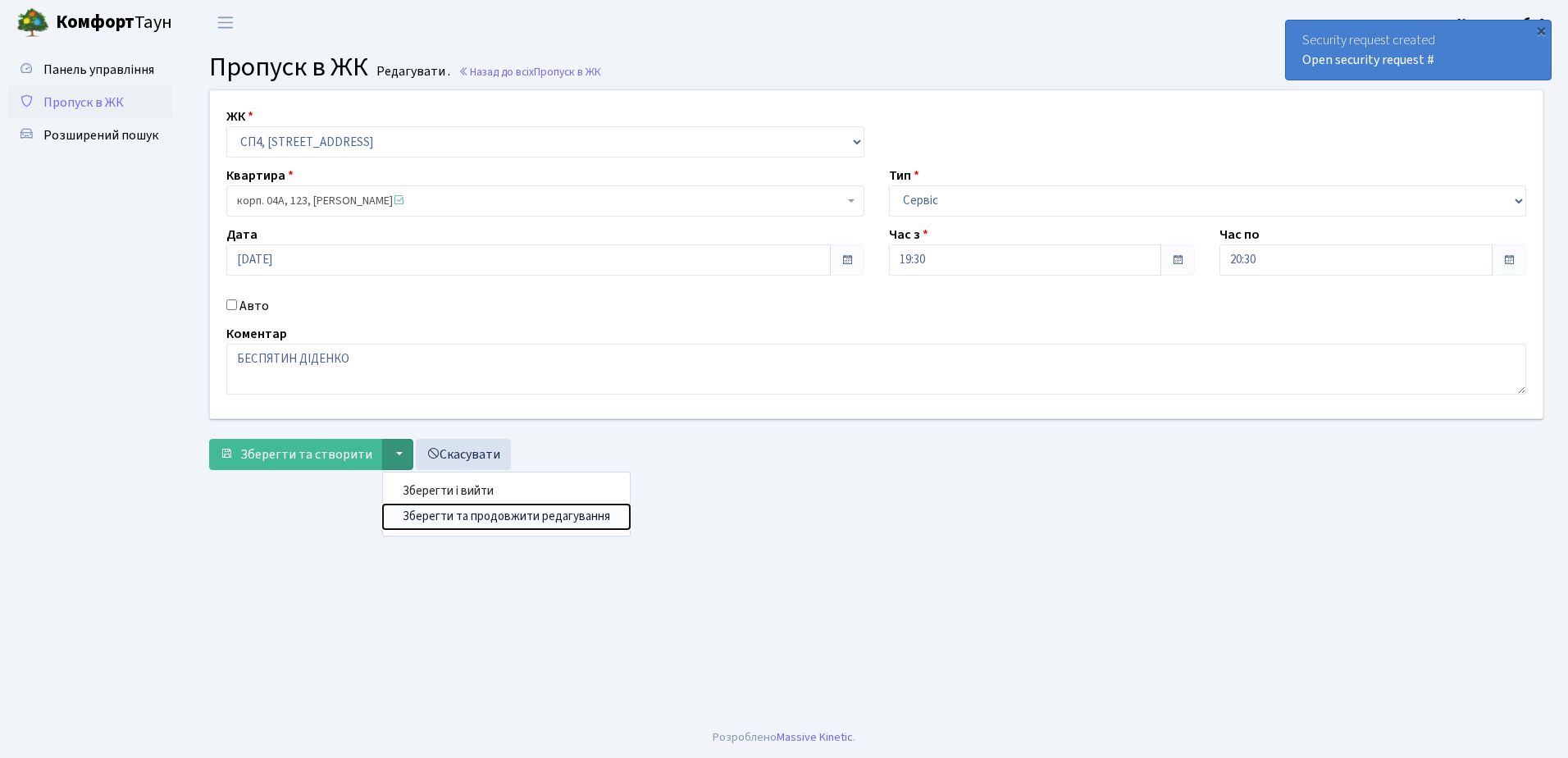
click at [465, 521] on button "Зберегти та продовжити редагування" at bounding box center [506, 518] width 247 height 26
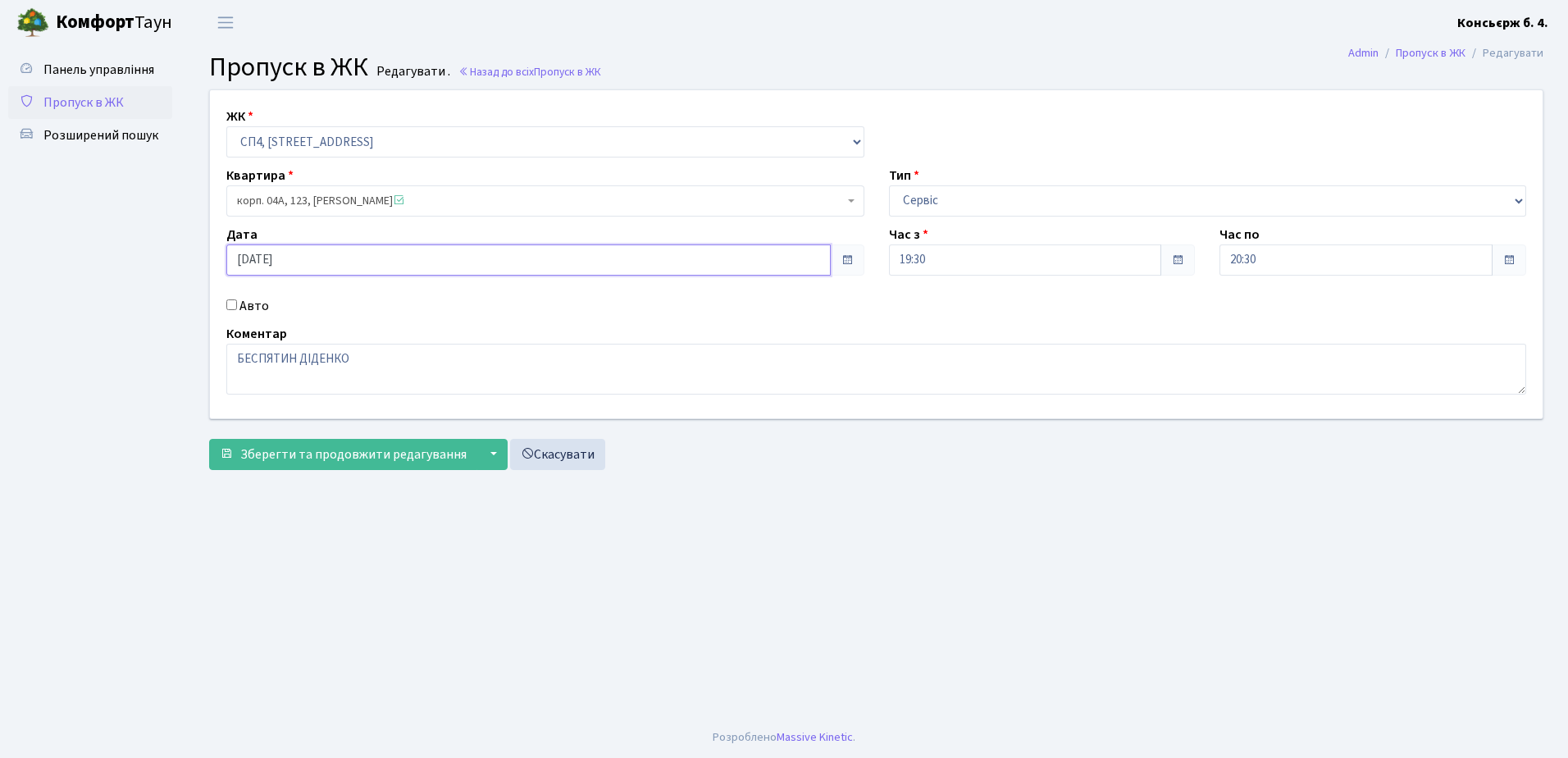
click at [258, 263] on input "[DATE]" at bounding box center [528, 260] width 604 height 32
click at [303, 178] on td "17" at bounding box center [291, 176] width 25 height 25
click at [308, 178] on div "Квартира корп. 04А, 123, [PERSON_NAME] <span class='la la-check-square text-suc…" at bounding box center [545, 191] width 662 height 51
click at [252, 263] on input "[DATE]" at bounding box center [528, 260] width 604 height 32
click at [317, 181] on td "18" at bounding box center [316, 176] width 25 height 25
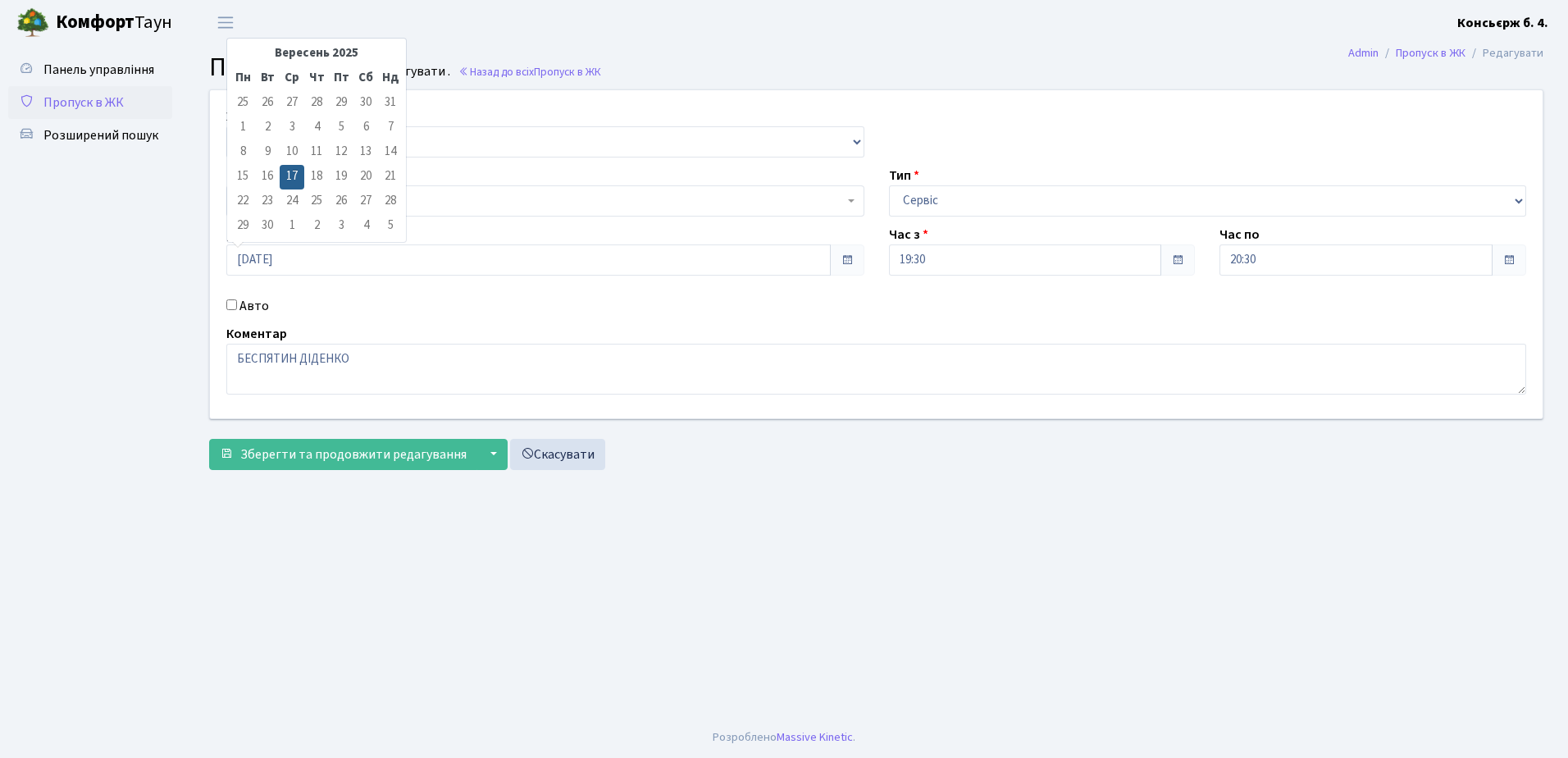
click at [318, 176] on td "18" at bounding box center [316, 176] width 25 height 25
click at [471, 328] on div "Коментар БЕСПЯТИН [PERSON_NAME]" at bounding box center [876, 359] width 1324 height 71
click at [105, 102] on span "Пропуск в ЖК" at bounding box center [84, 102] width 80 height 18
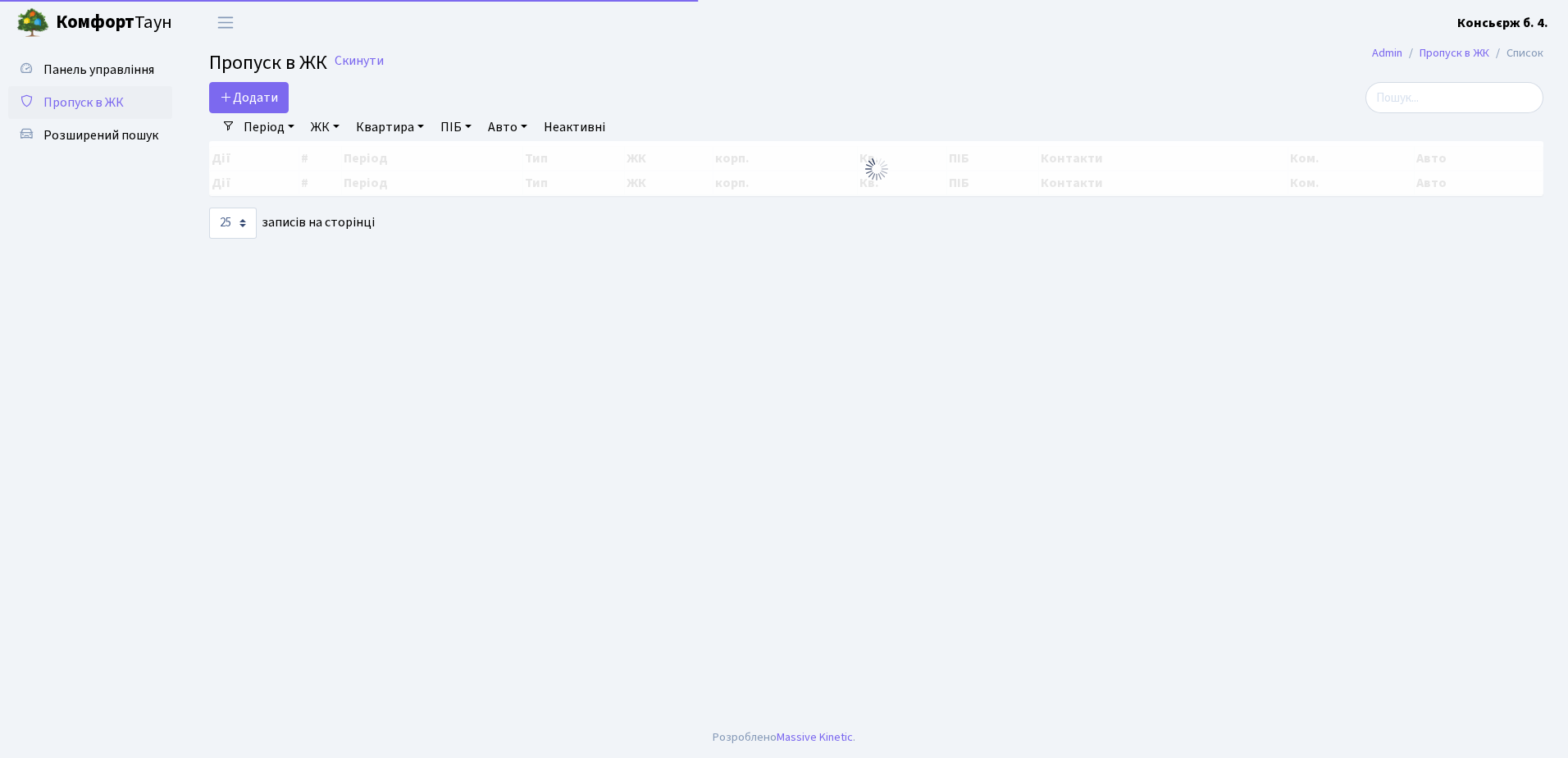
select select "25"
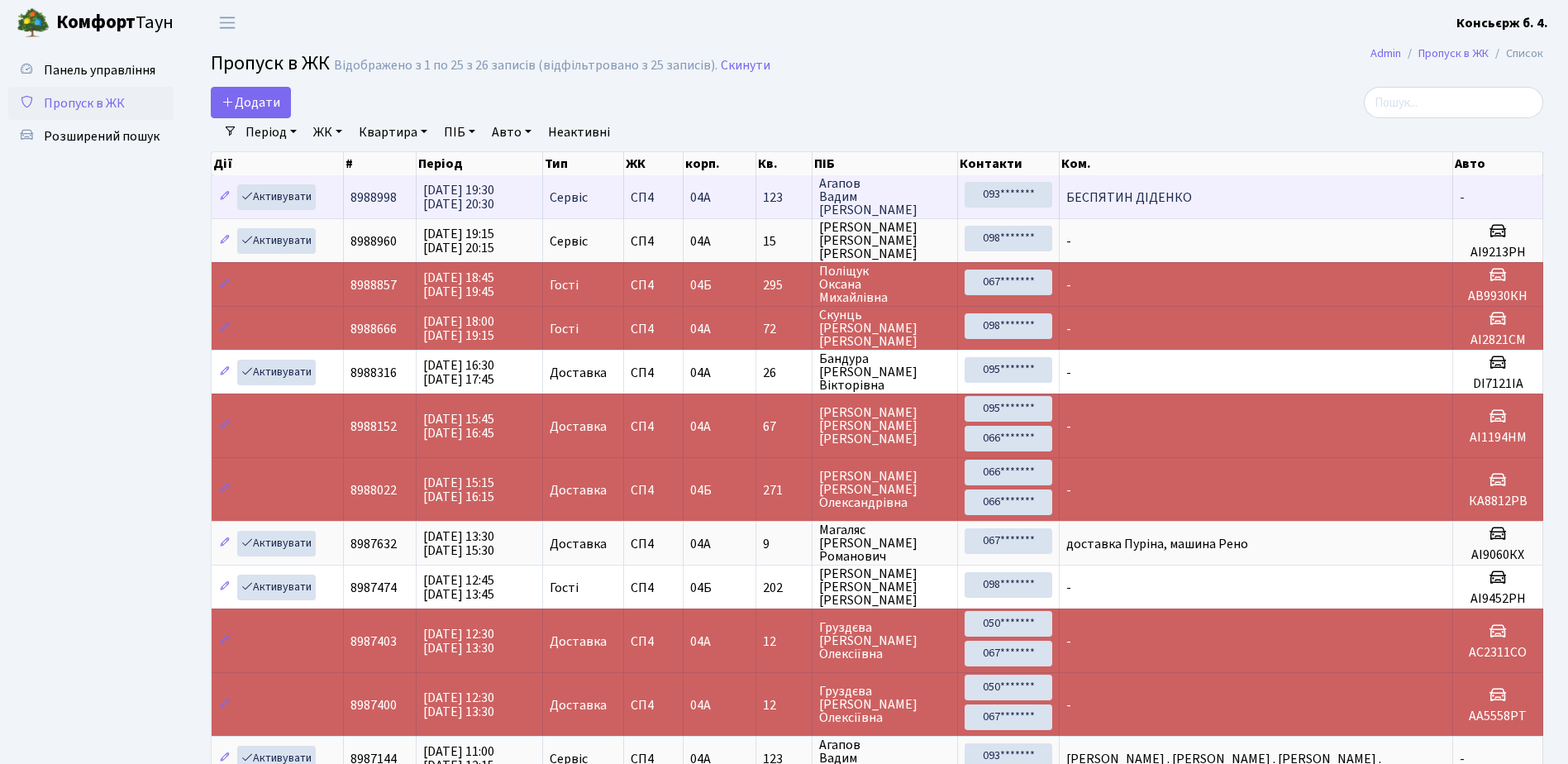
click at [1290, 200] on td "БЕСПЯТИН ДІДЕНКО" at bounding box center [1256, 197] width 394 height 43
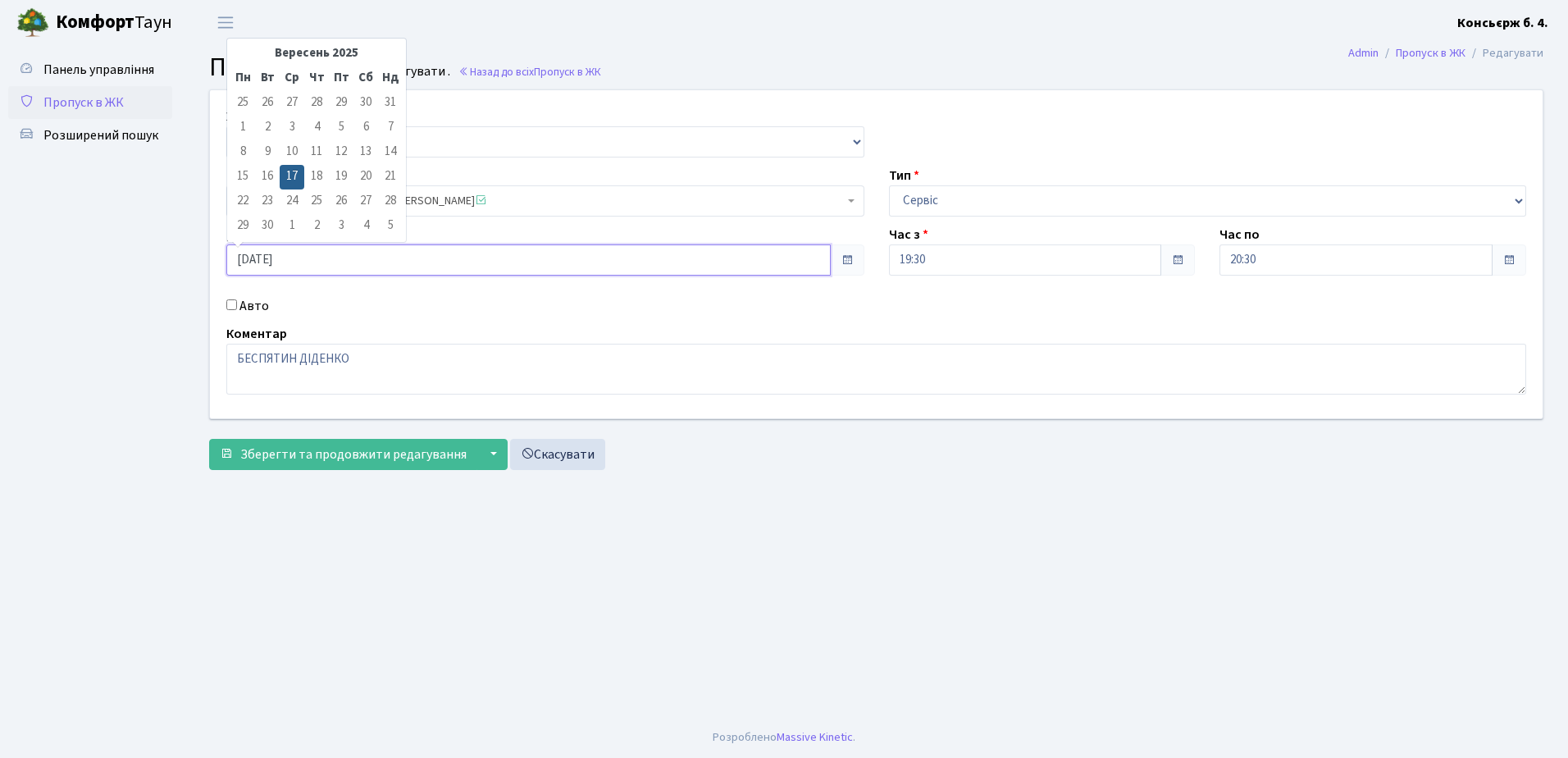
click at [255, 259] on input "[DATE]" at bounding box center [528, 260] width 604 height 32
click at [315, 176] on td "18" at bounding box center [316, 176] width 25 height 25
click at [302, 179] on td "17" at bounding box center [291, 176] width 25 height 25
click at [291, 269] on input "17.09.2025" at bounding box center [528, 260] width 604 height 32
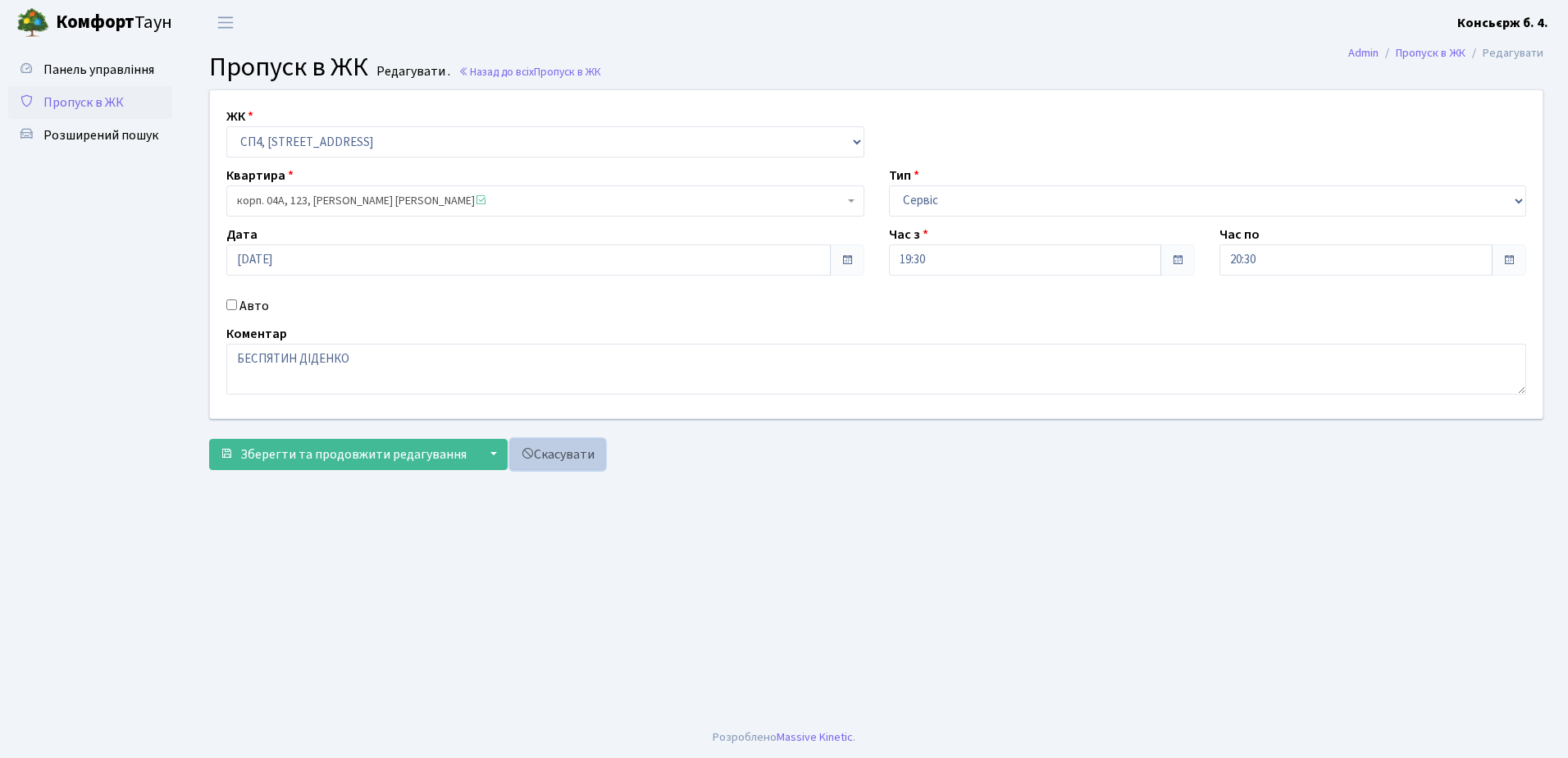
click at [559, 458] on link "Скасувати" at bounding box center [557, 454] width 95 height 32
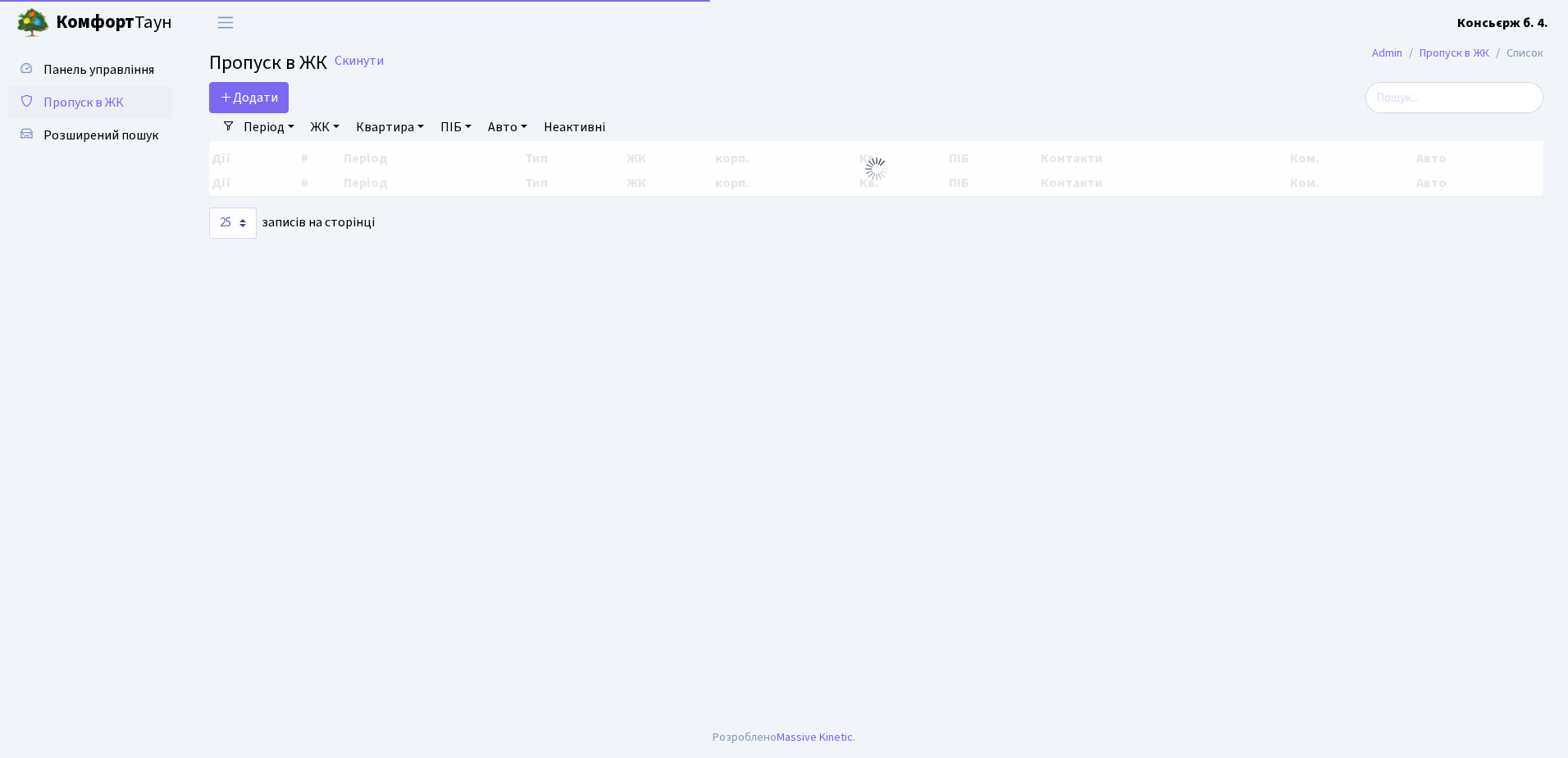
select select "25"
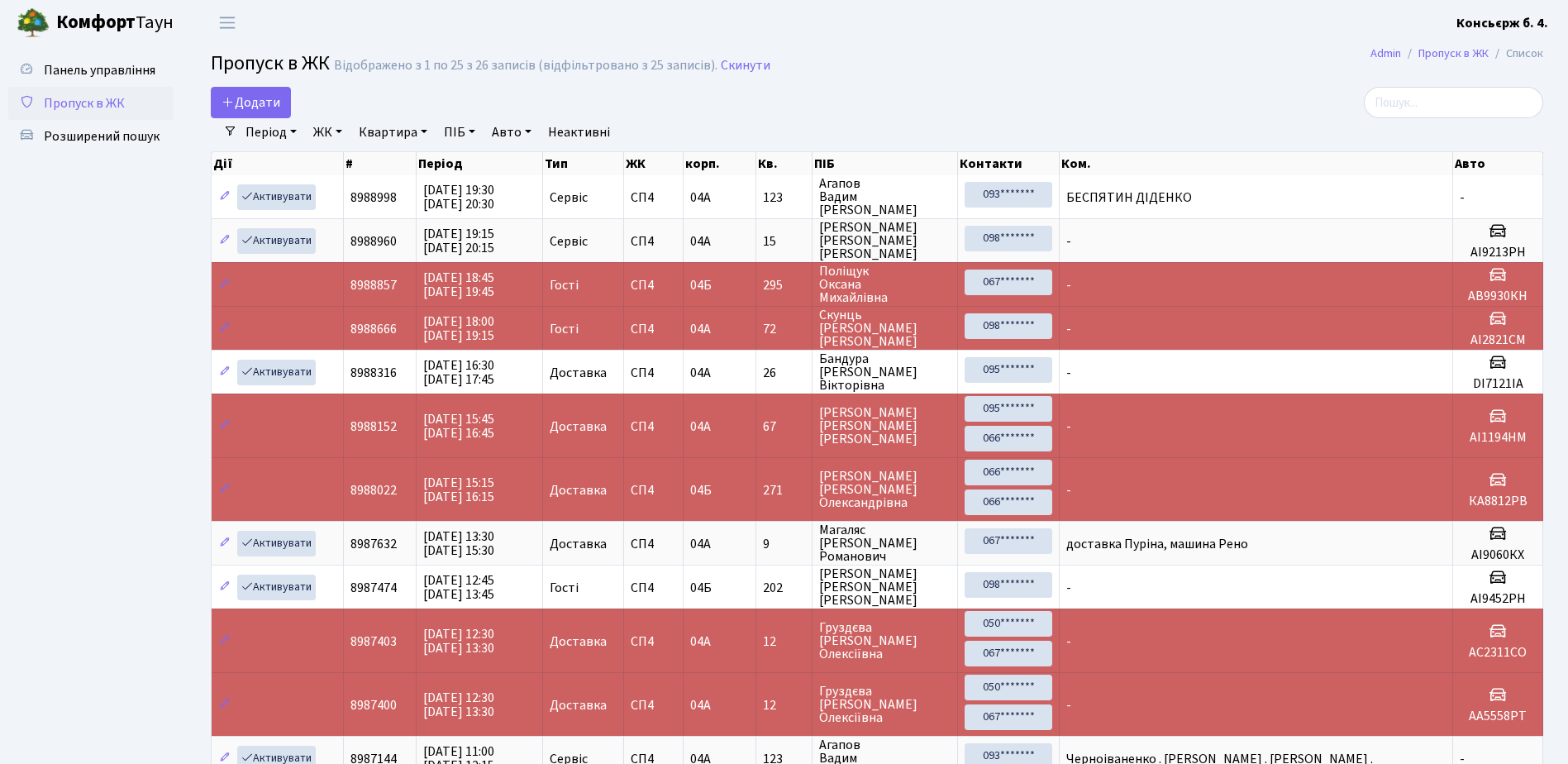
click at [67, 97] on span "Пропуск в ЖК" at bounding box center [84, 103] width 81 height 18
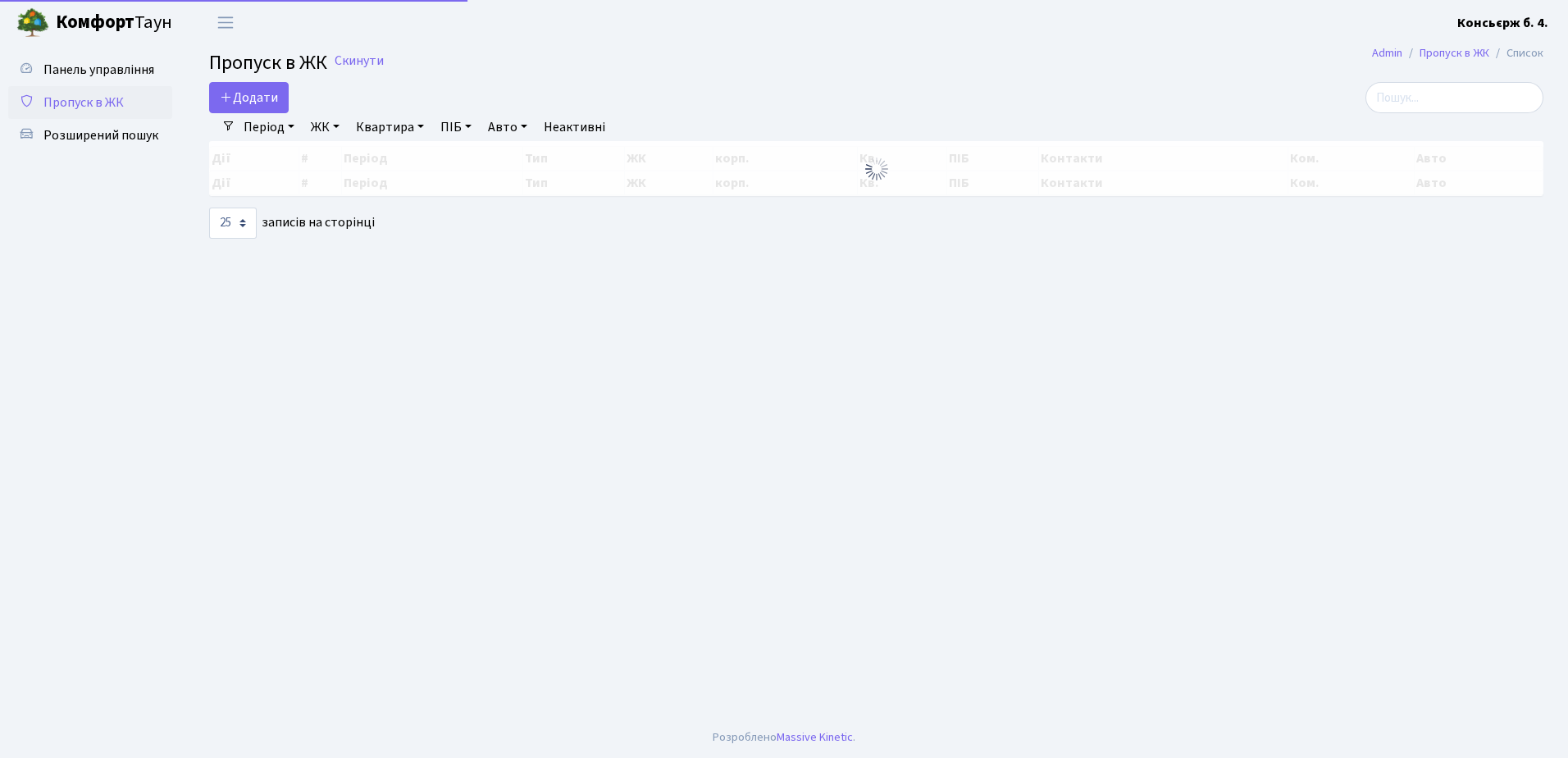
select select "25"
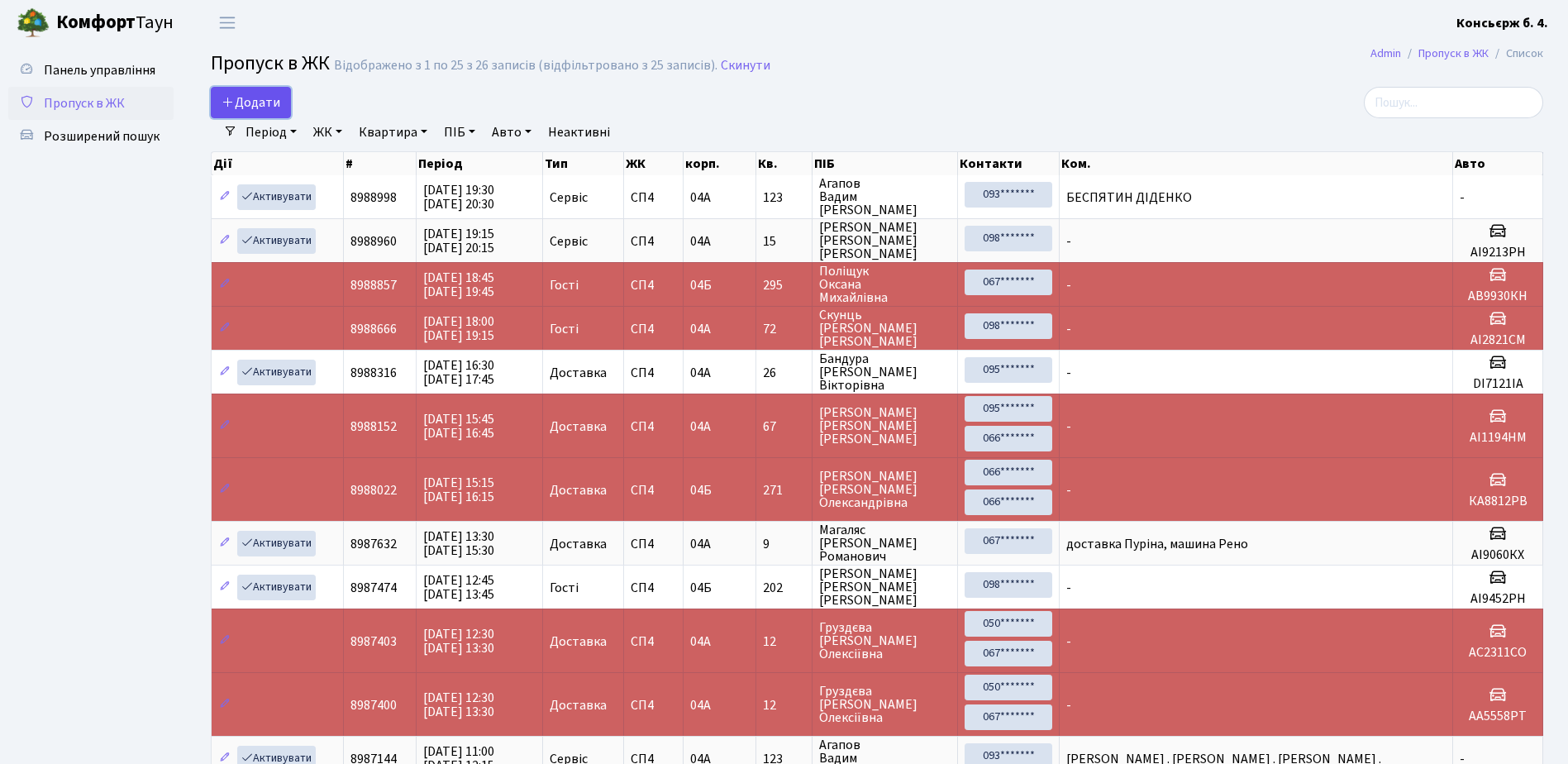
click at [281, 108] on link "Додати" at bounding box center [250, 102] width 80 height 32
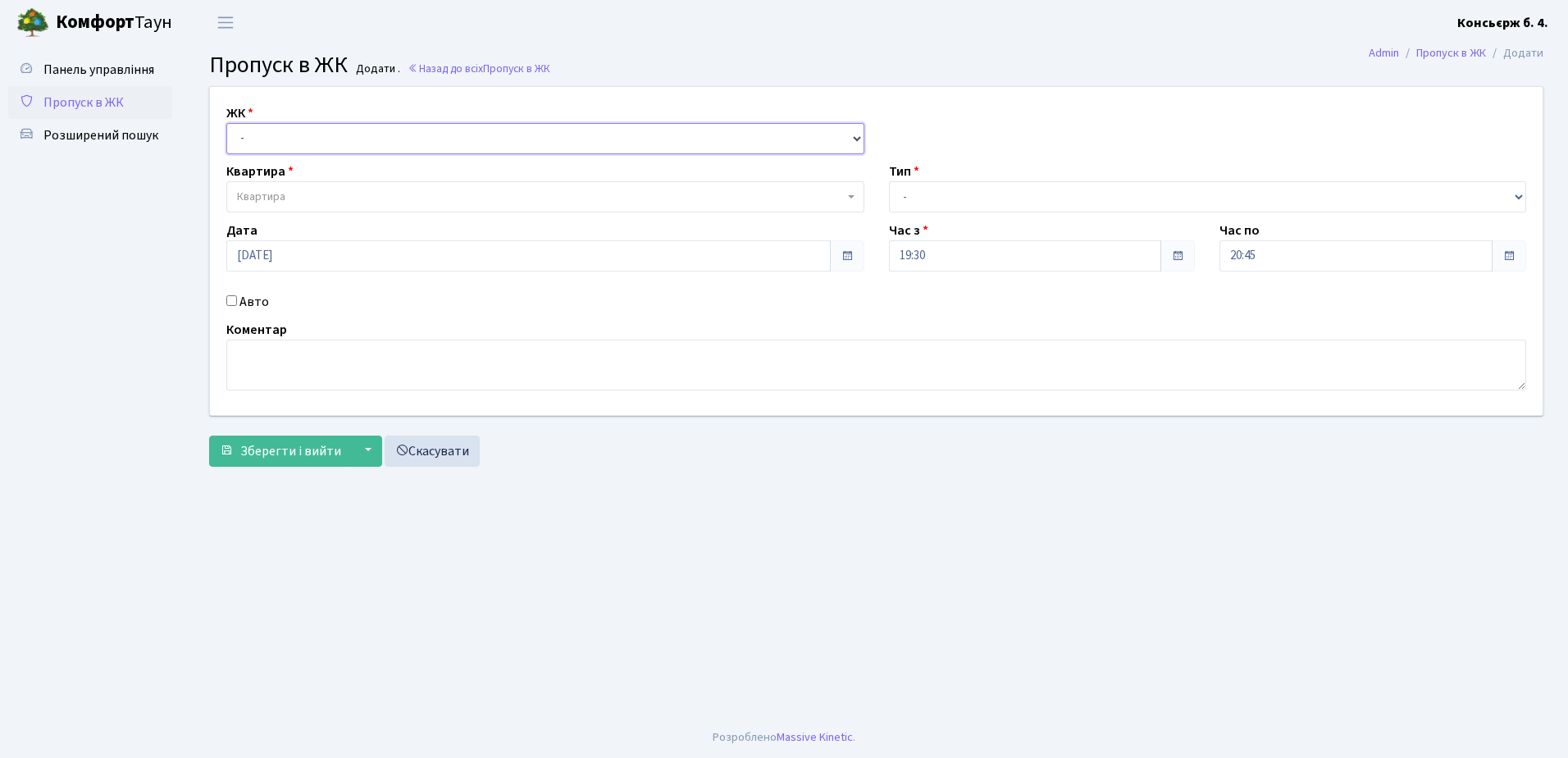
click at [303, 142] on select "- [STREET_ADDRESS]" at bounding box center [545, 138] width 638 height 32
select select "325"
click at [227, 123] on select "- [STREET_ADDRESS]" at bounding box center [545, 138] width 638 height 32
select select
click at [309, 202] on span "Квартира" at bounding box center [540, 196] width 607 height 16
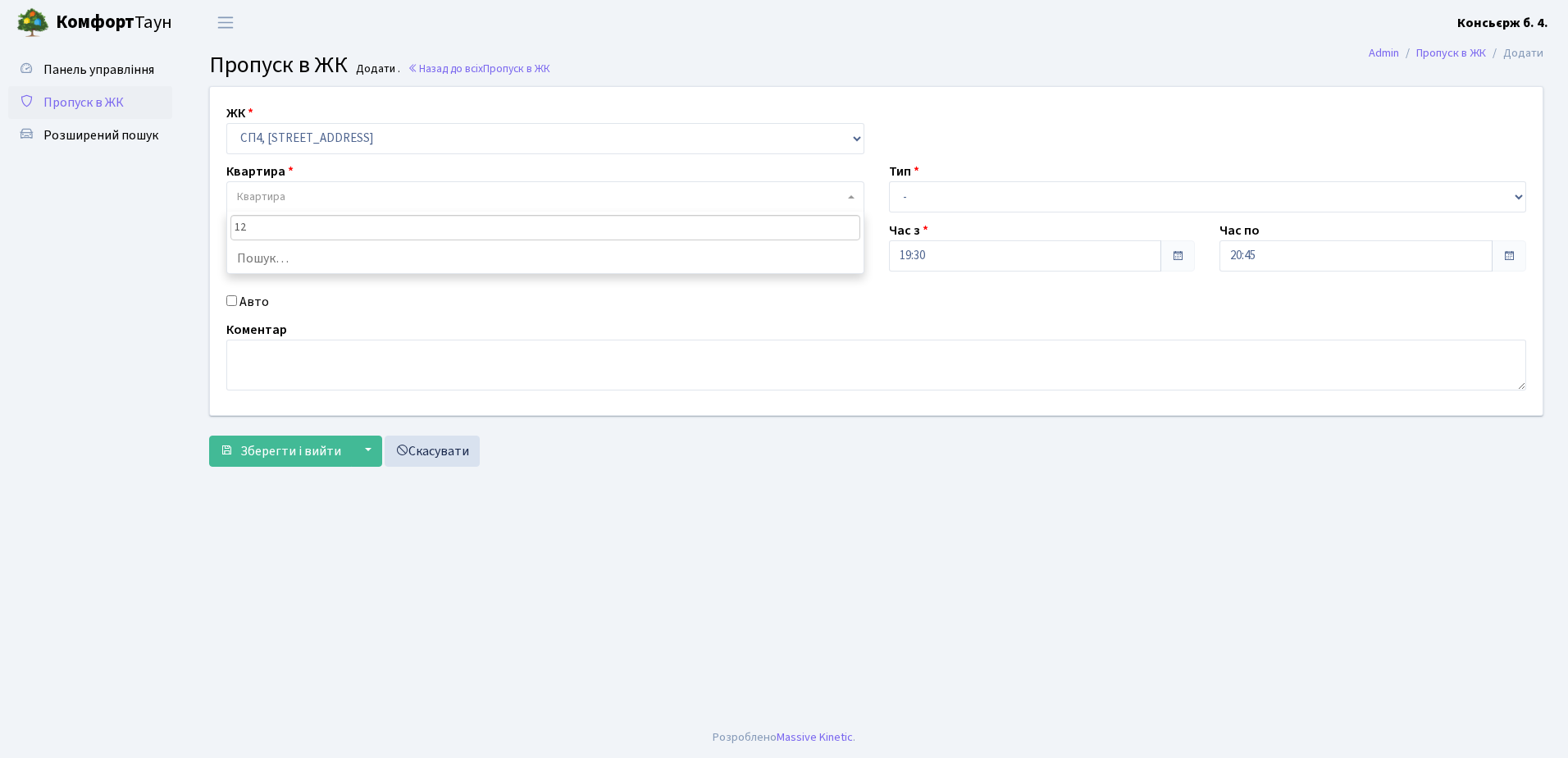
type input "123"
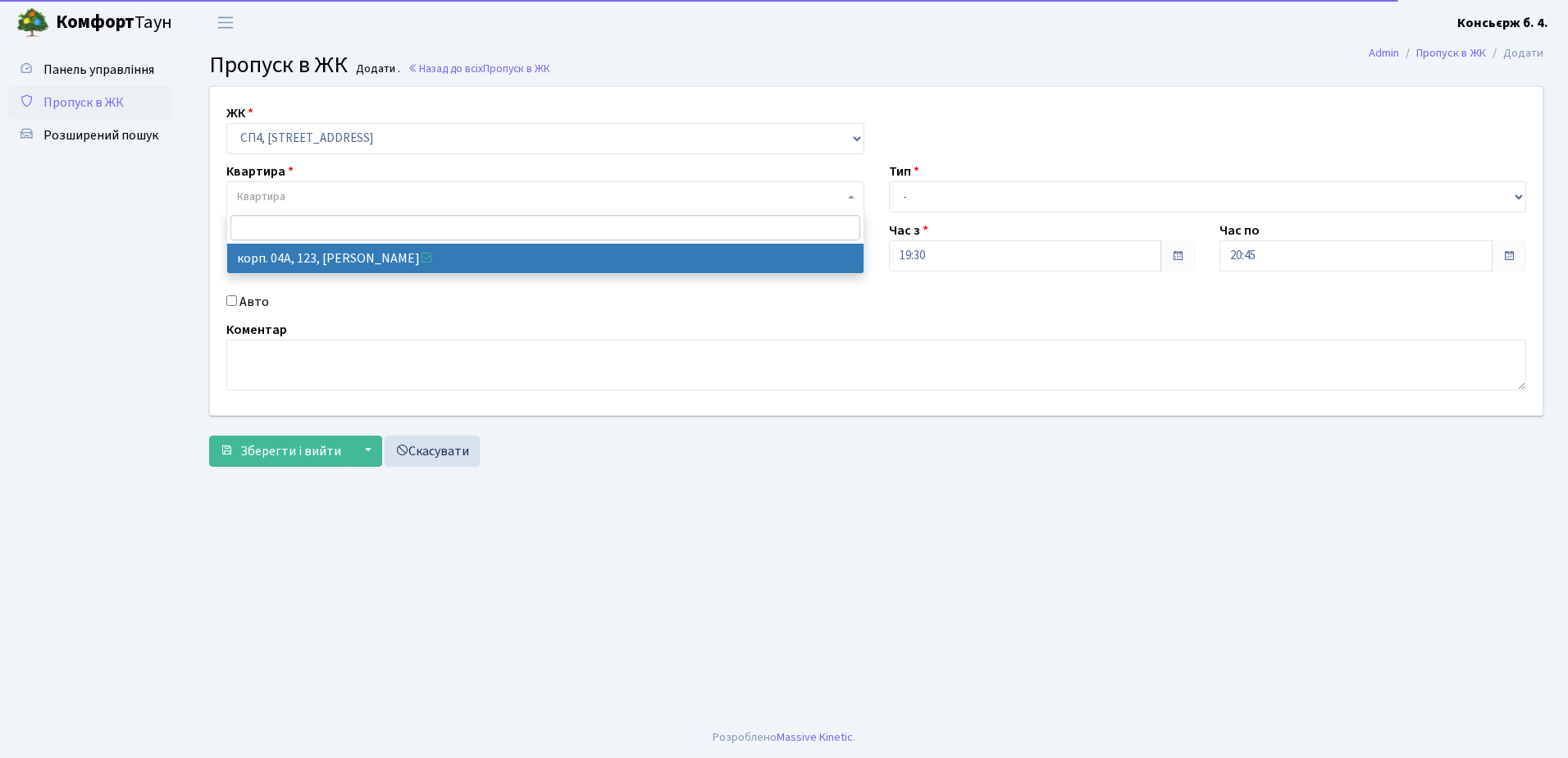
select select "21151"
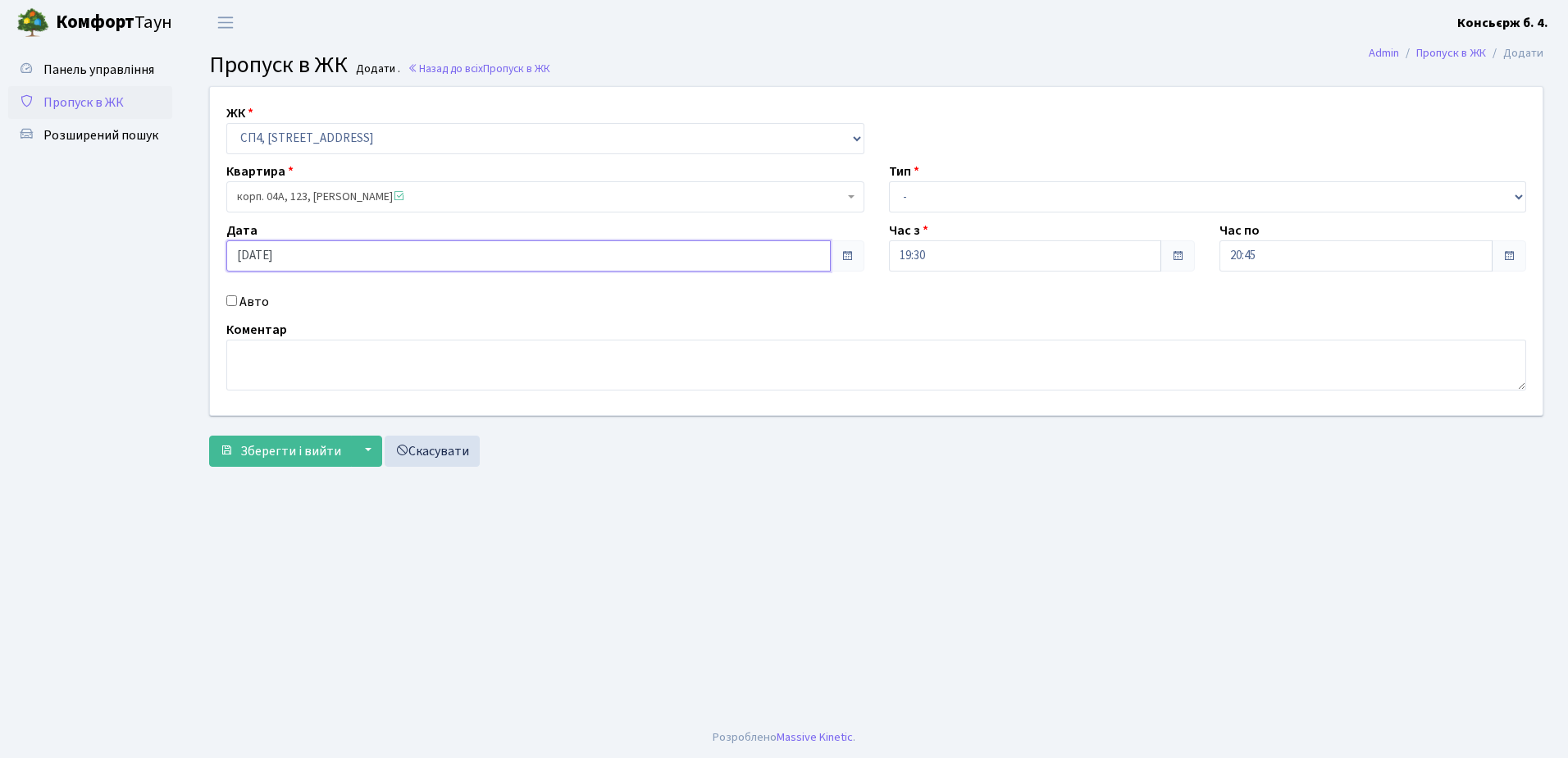
click at [246, 252] on input "17.09.2025" at bounding box center [528, 256] width 604 height 32
click at [318, 165] on td "18" at bounding box center [316, 173] width 25 height 25
type input "18.09.2025"
drag, startPoint x: 966, startPoint y: 197, endPoint x: 969, endPoint y: 210, distance: 13.3
click at [966, 197] on select "- Доставка Таксі Гості Сервіс" at bounding box center [1208, 197] width 638 height 32
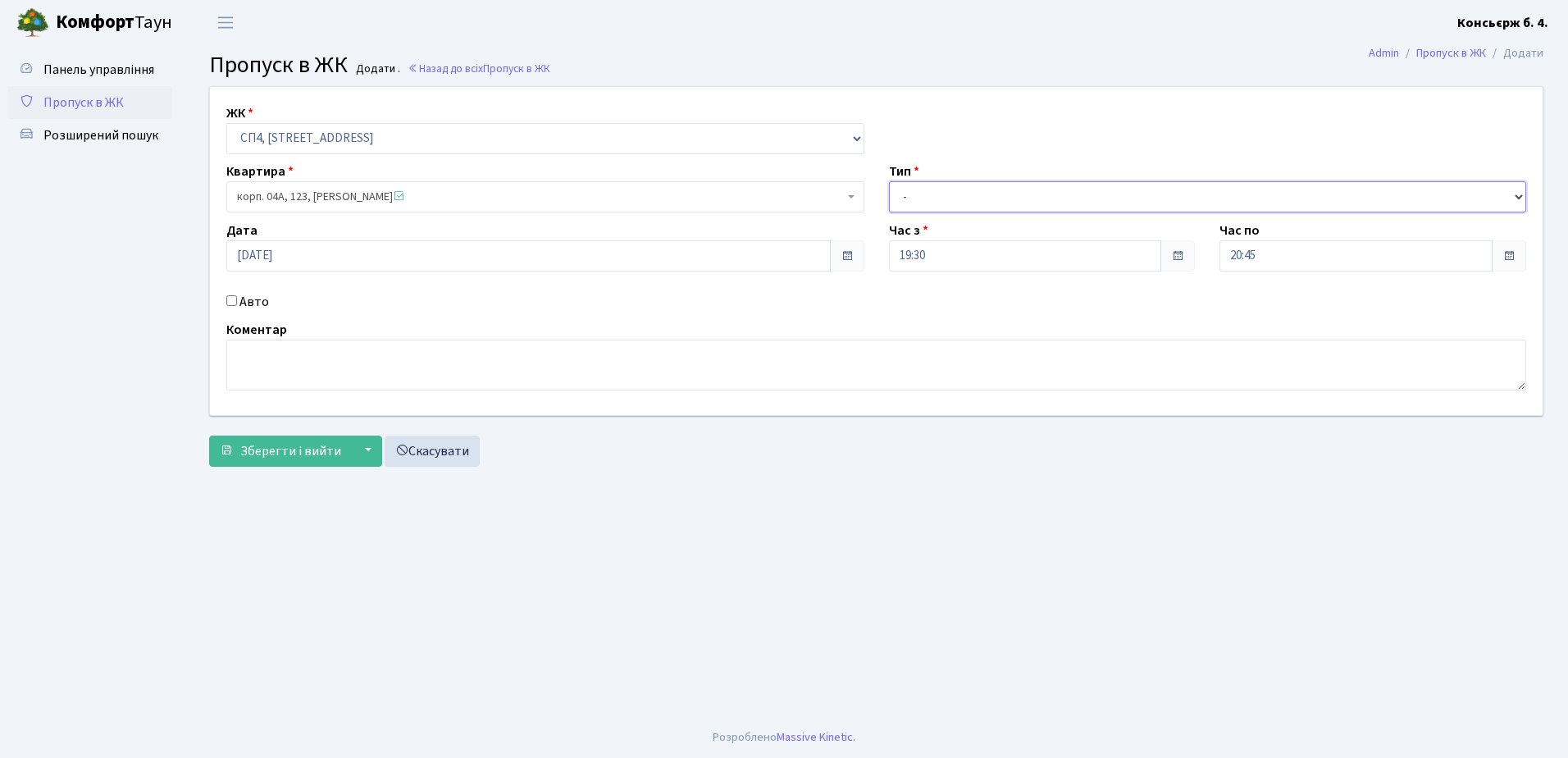
select select "18"
click at [889, 182] on select "- Доставка Таксі Гості Сервіс" at bounding box center [1208, 197] width 638 height 32
click at [228, 303] on input "Авто" at bounding box center [232, 300] width 11 height 11
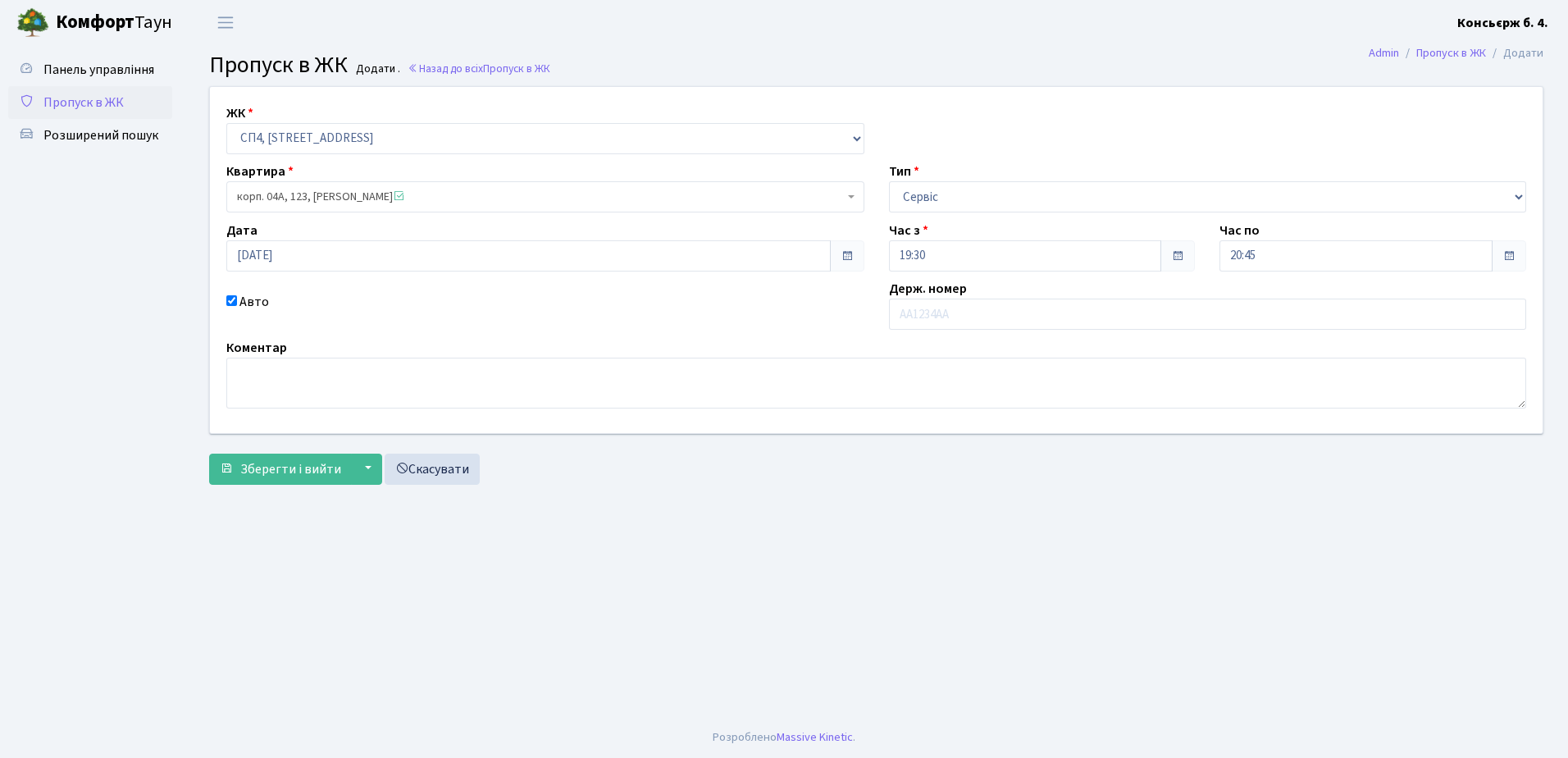
click at [234, 303] on input "Авто" at bounding box center [232, 300] width 11 height 11
checkbox input "false"
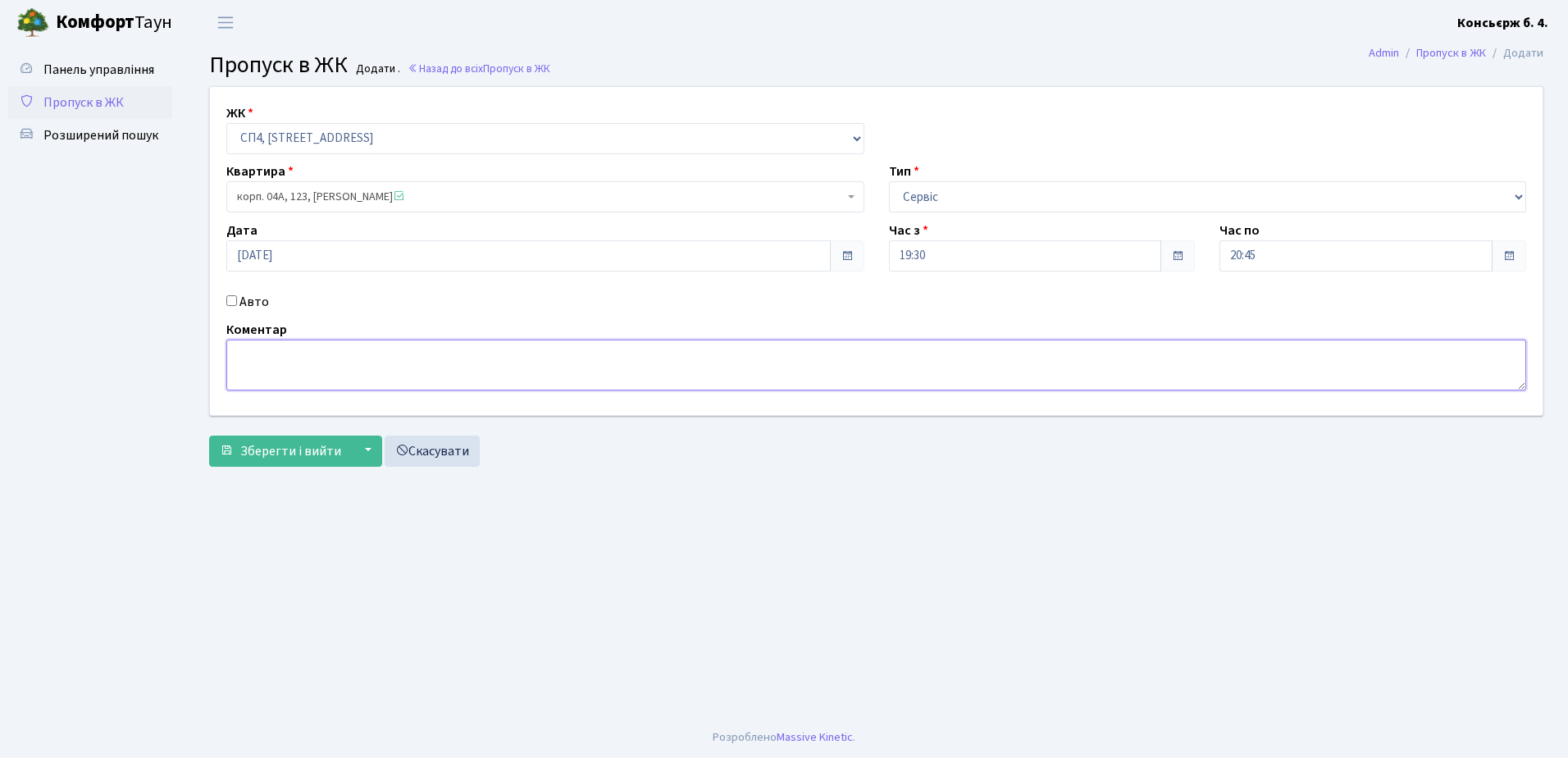
click at [366, 373] on textarea at bounding box center [876, 365] width 1300 height 51
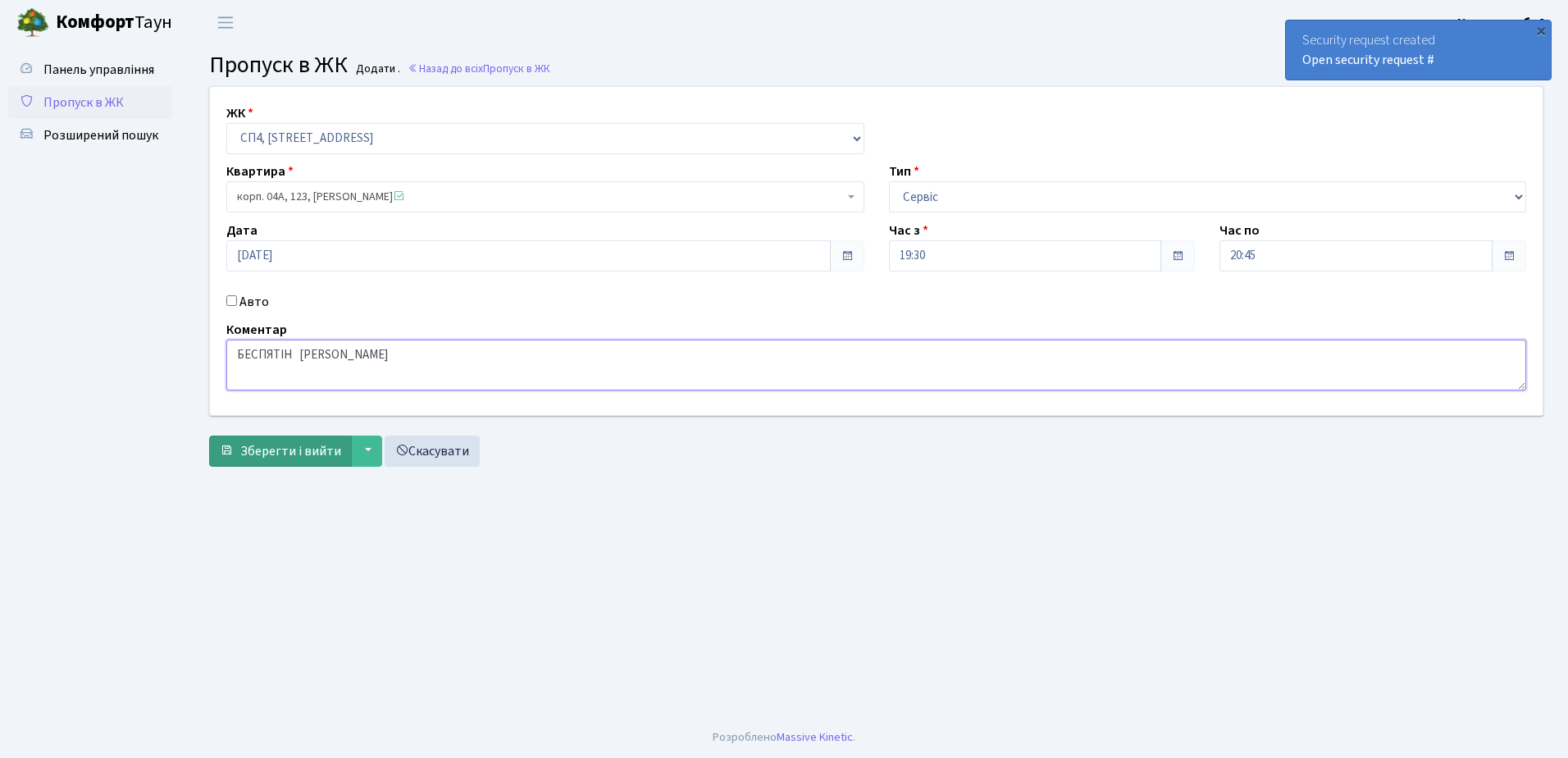
type textarea "БЕСПЯТІН ДІДЕНКО"
click at [288, 449] on span "Зберегти і вийти" at bounding box center [291, 451] width 101 height 18
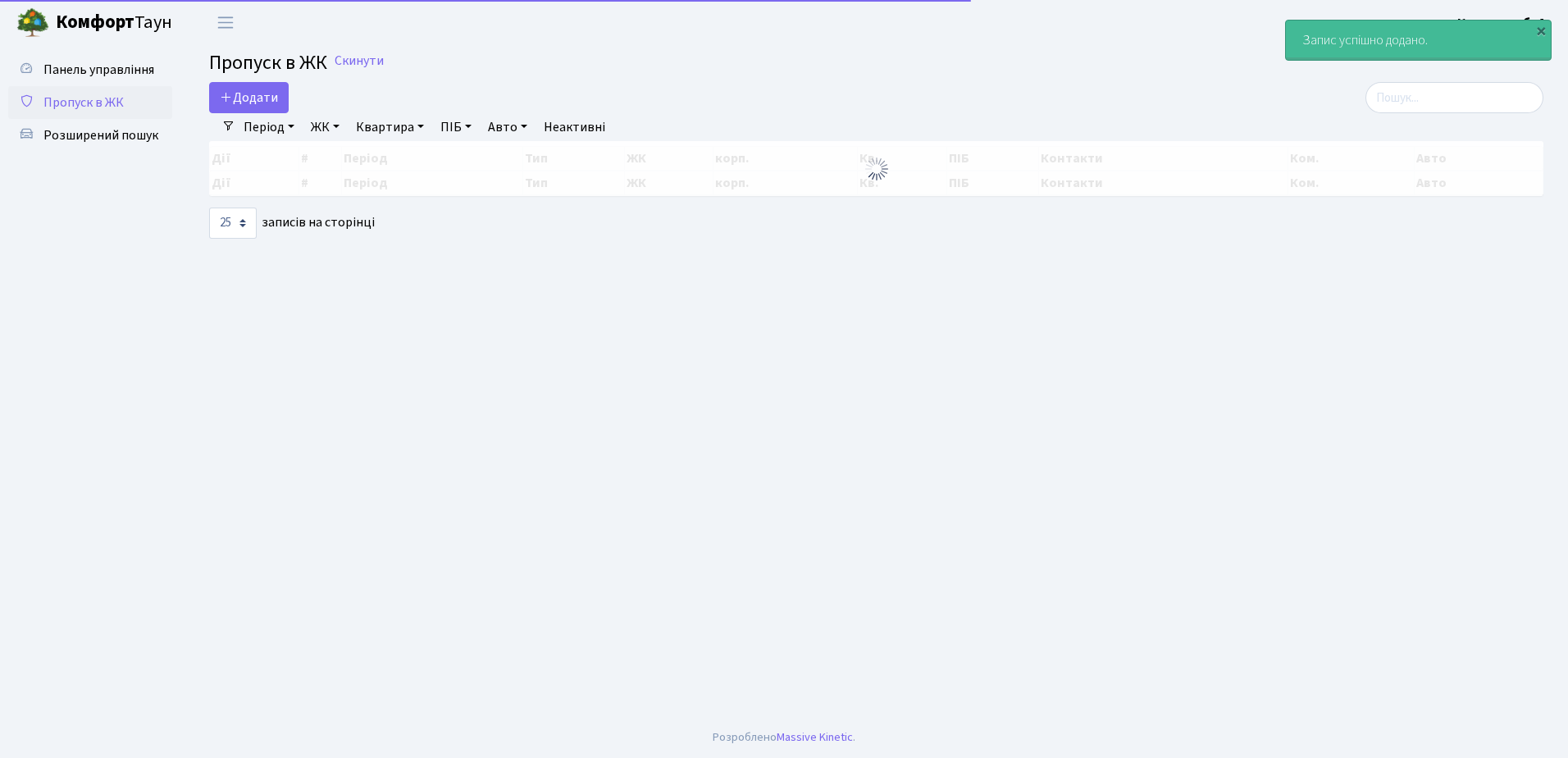
select select "25"
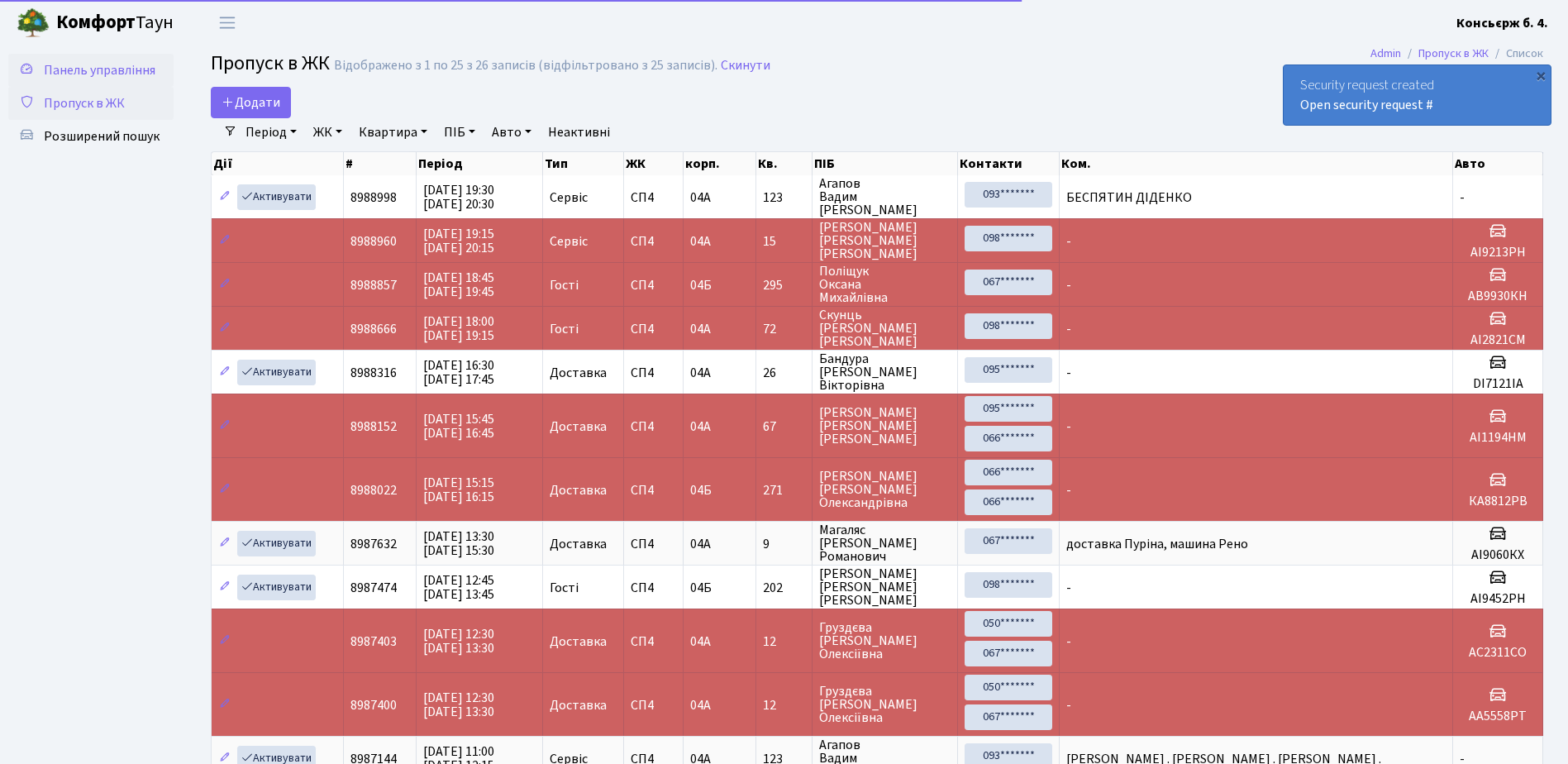
click at [103, 81] on link "Панель управління" at bounding box center [91, 70] width 165 height 33
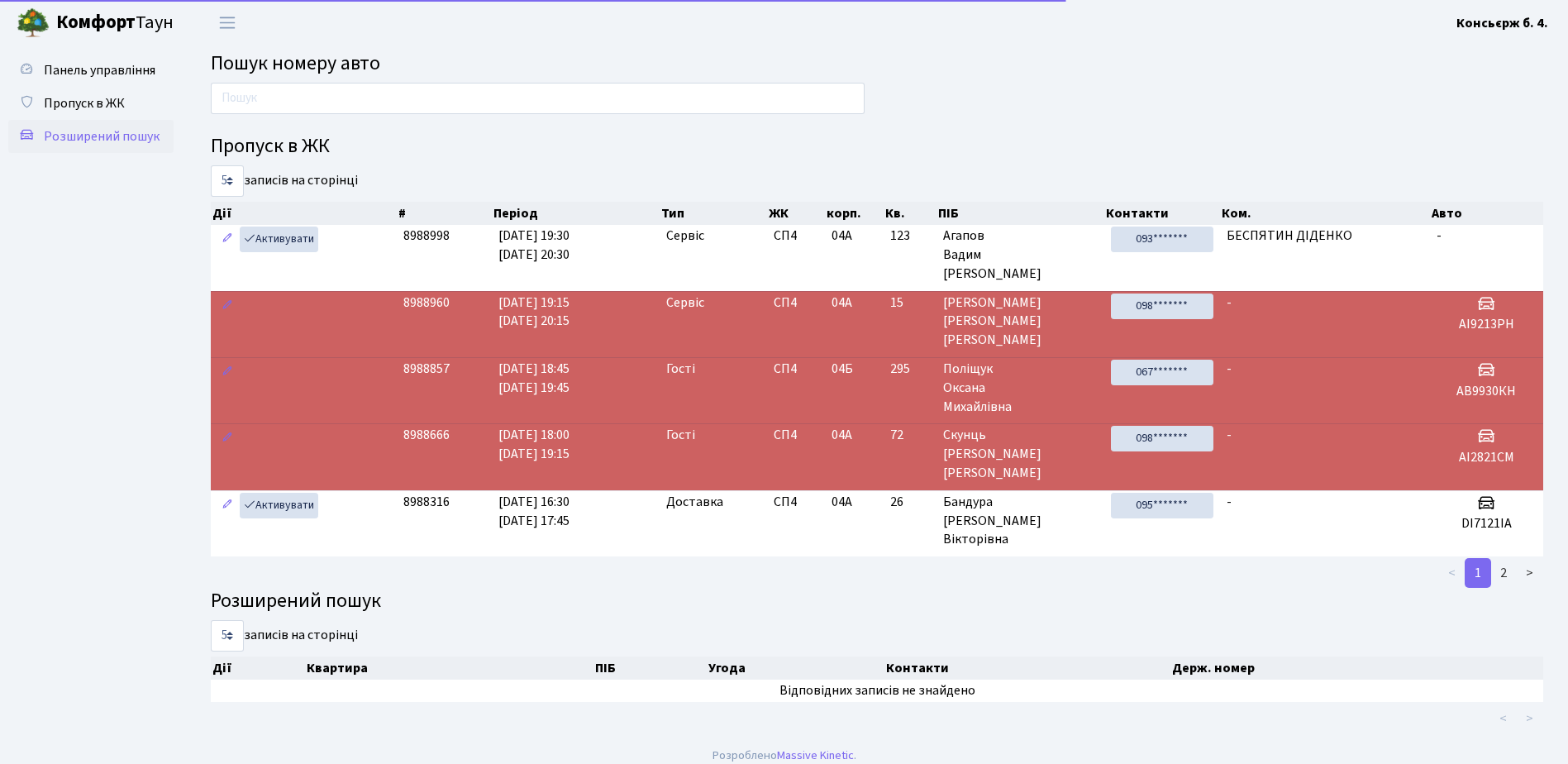
click at [139, 120] on link "Розширений пошук" at bounding box center [91, 137] width 165 height 33
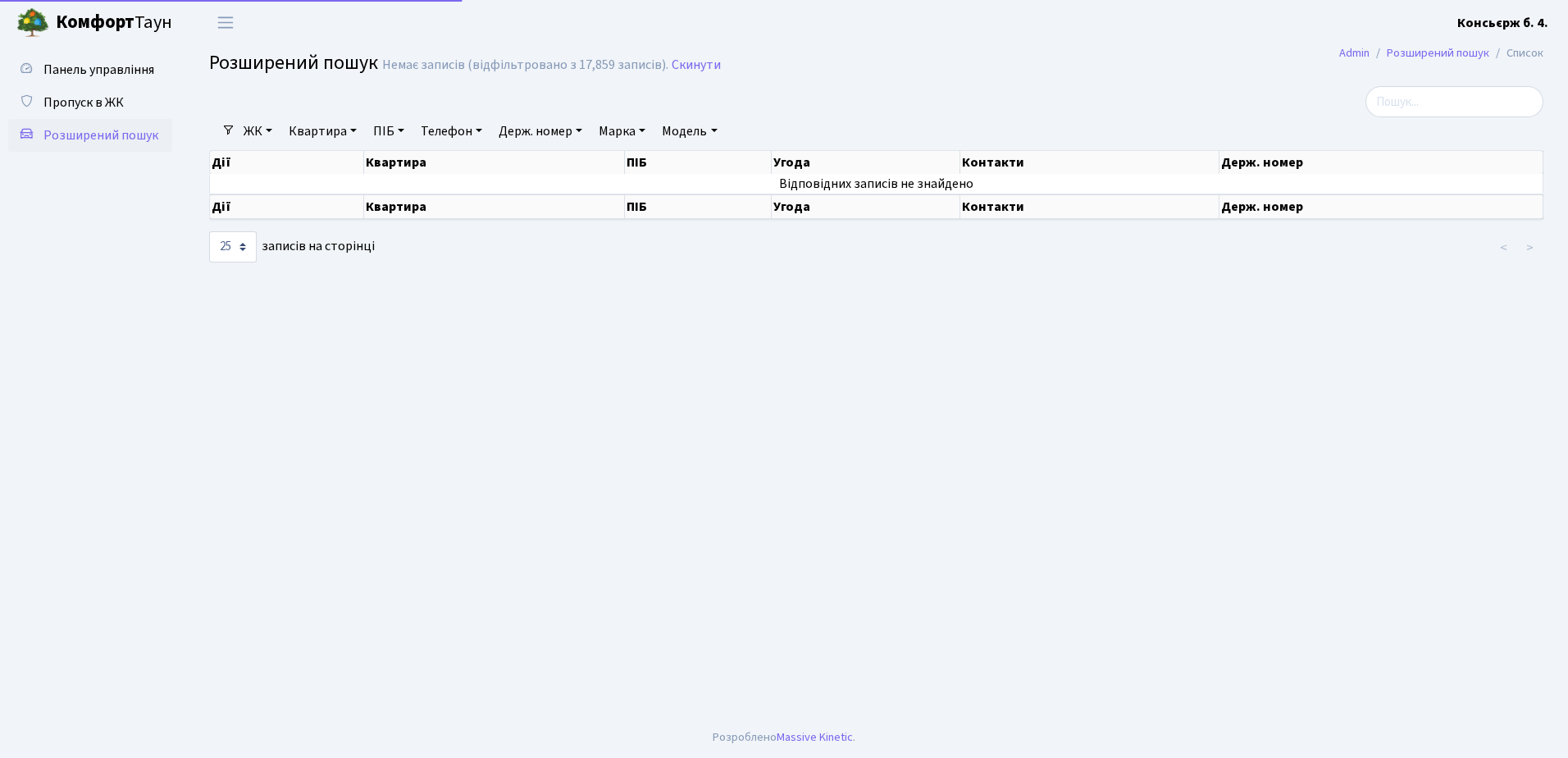
select select "25"
click at [128, 102] on link "Пропуск в ЖК" at bounding box center [90, 102] width 164 height 32
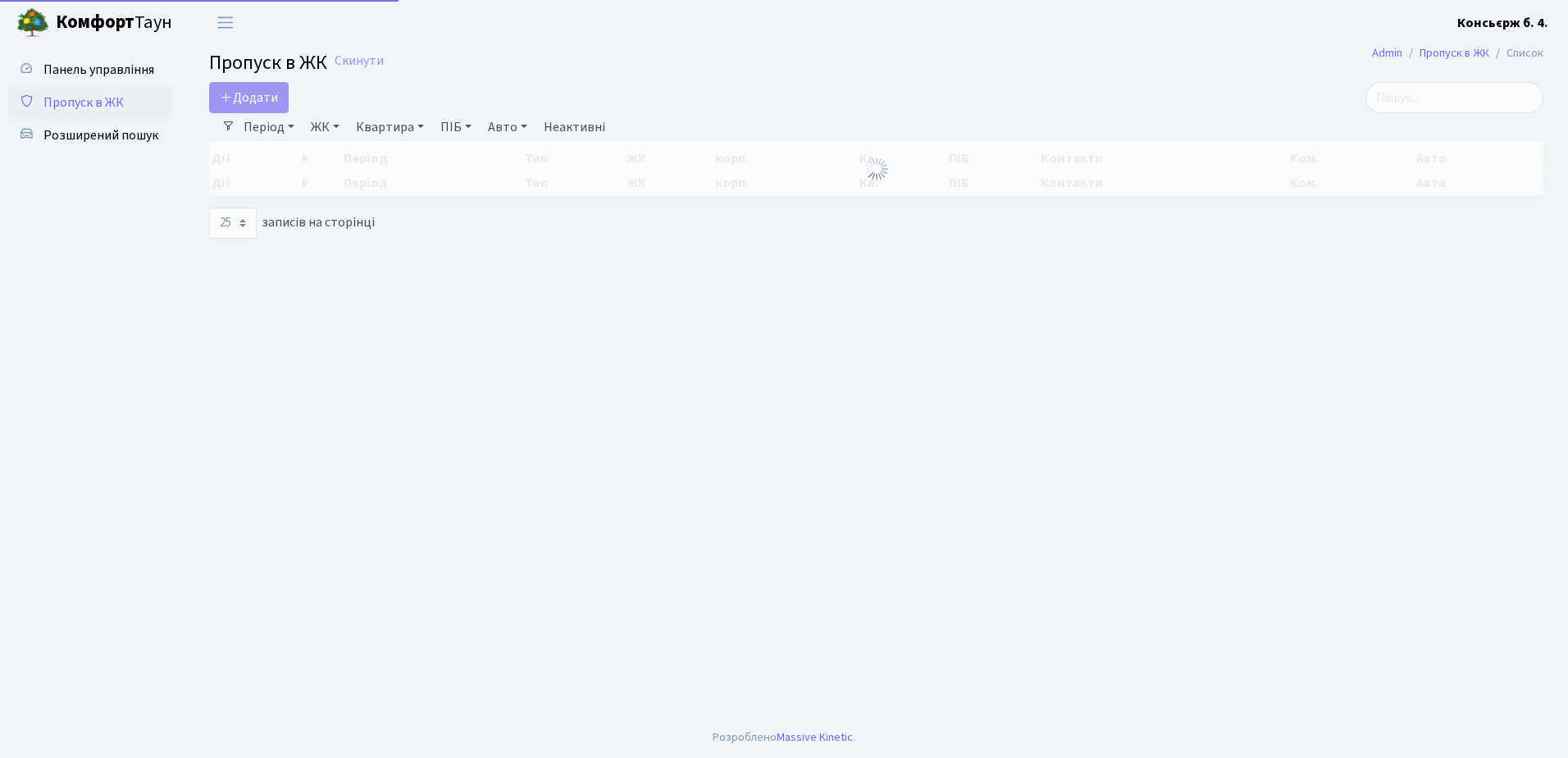
select select "25"
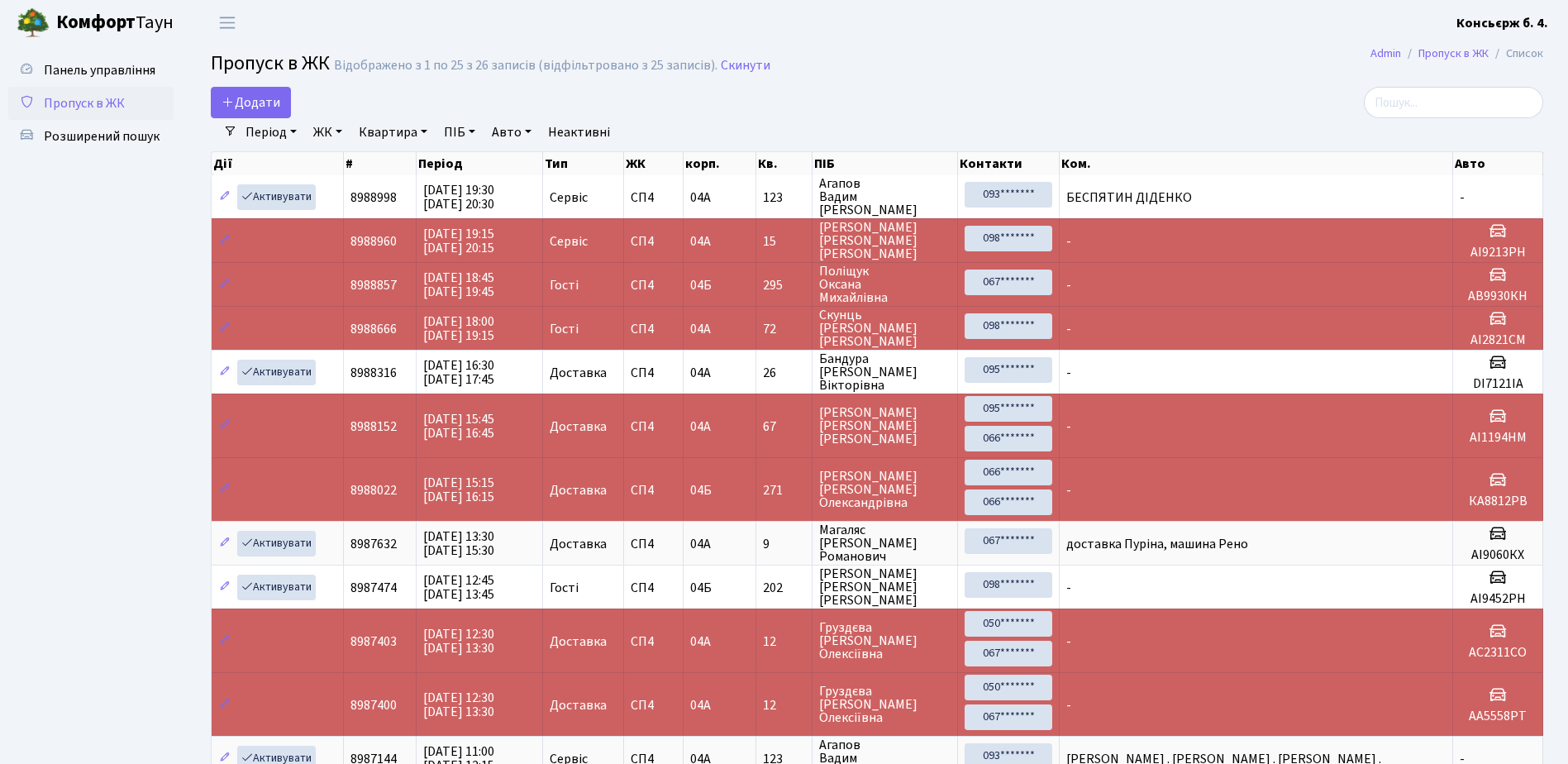
click at [132, 113] on link "Пропуск в ЖК" at bounding box center [91, 103] width 165 height 33
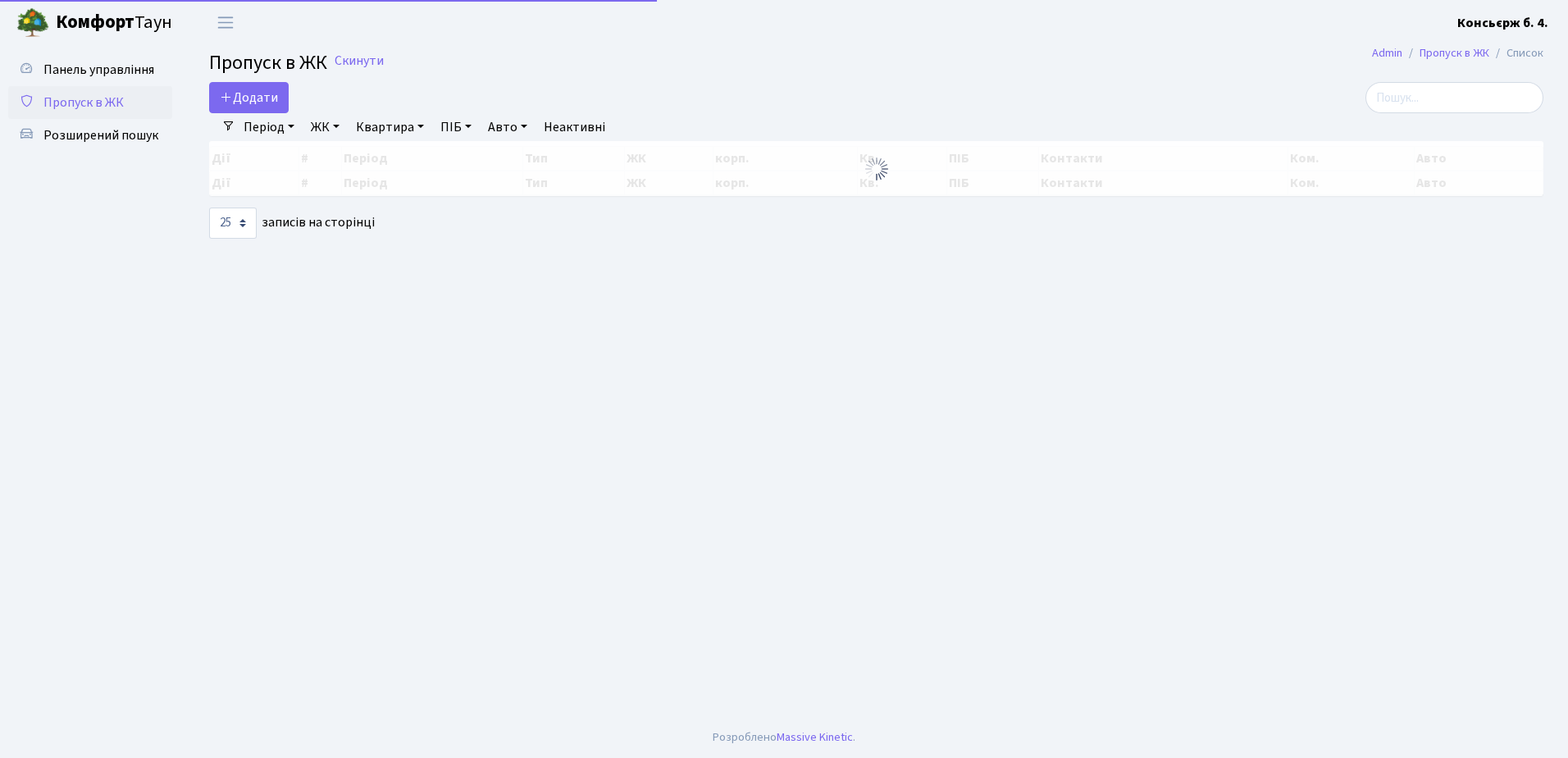
select select "25"
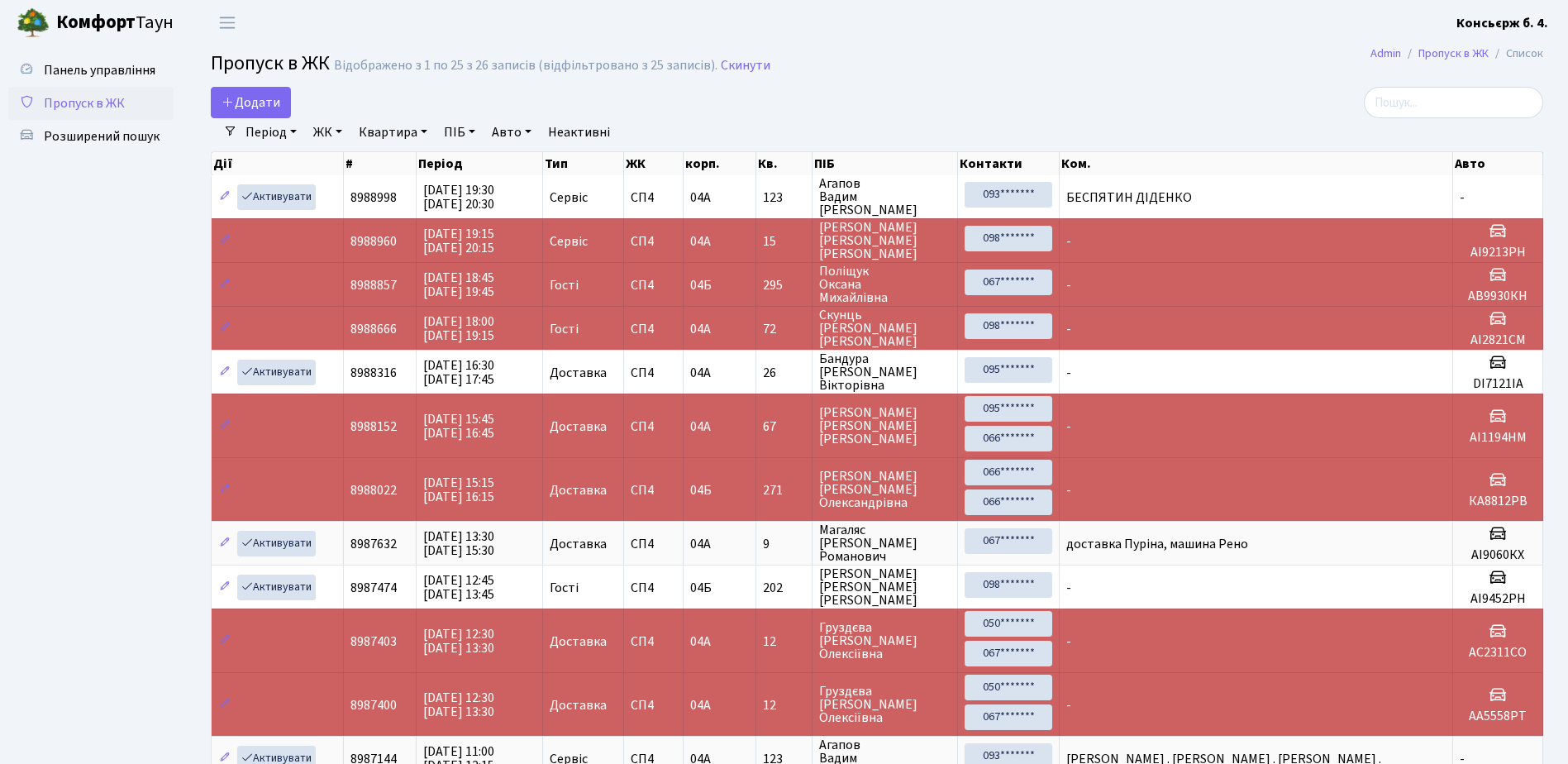
click at [82, 99] on span "Пропуск в ЖК" at bounding box center [84, 103] width 81 height 18
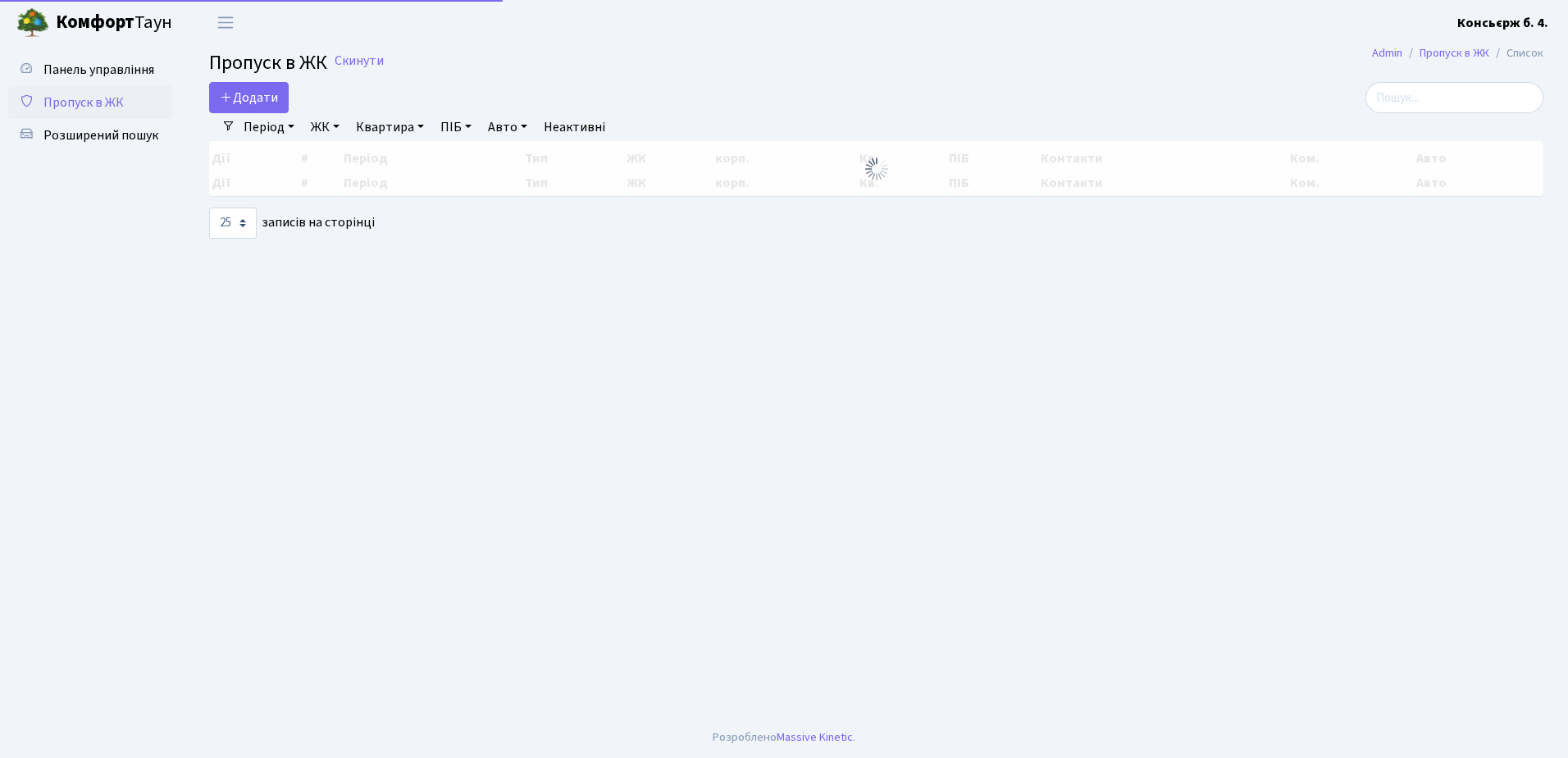
select select "25"
